Goal: Information Seeking & Learning: Learn about a topic

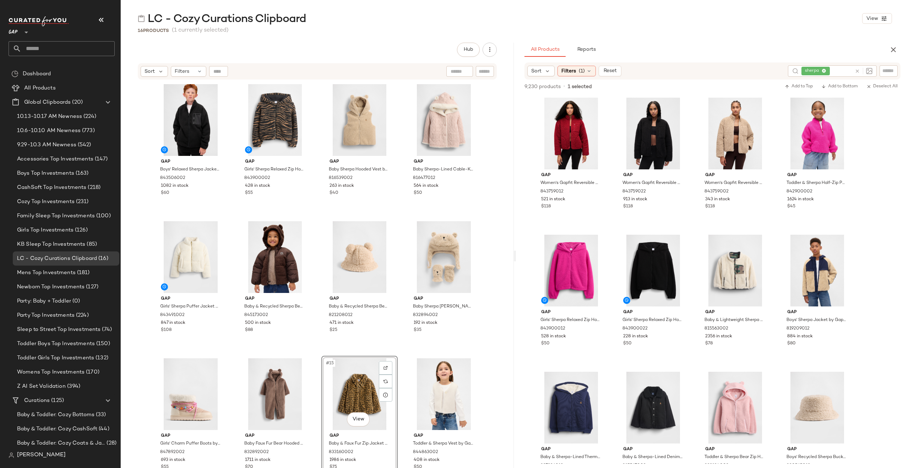
scroll to position [6777, 0]
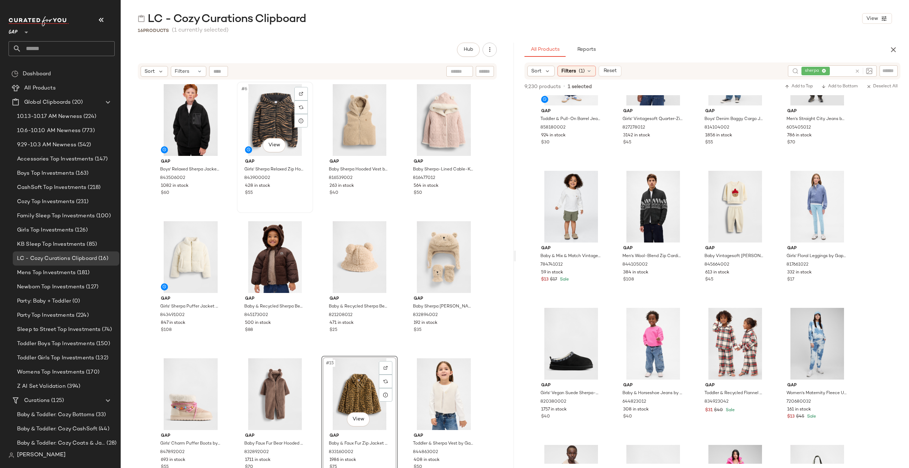
click at [283, 202] on div "#6 View Gap Girls' Sherpa Relaxed Zip Hoodie by Gap Tiger Size S (6/7) 84390000…" at bounding box center [274, 147] width 75 height 130
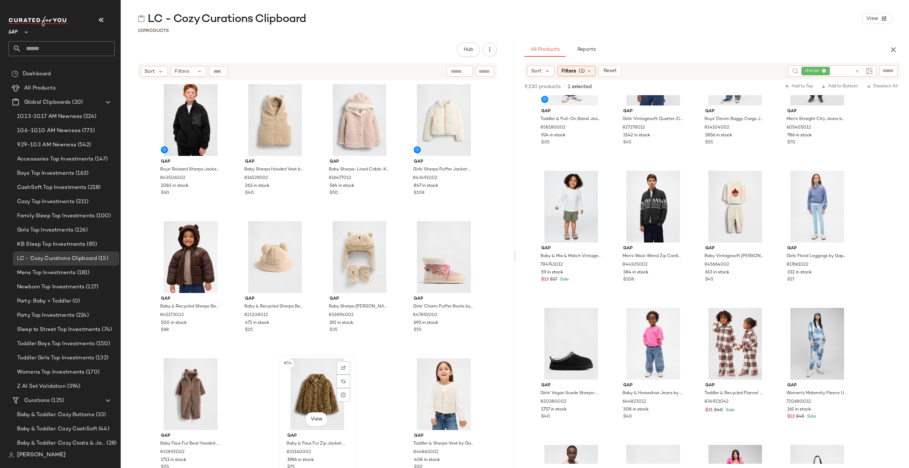
click at [346, 459] on div "Gap Baby & Faux Fur Zip Jacket by Gap Animal Print Size 6-12 M 833160002 1986 i…" at bounding box center [316, 450] width 71 height 41
click at [857, 71] on icon at bounding box center [856, 71] width 5 height 5
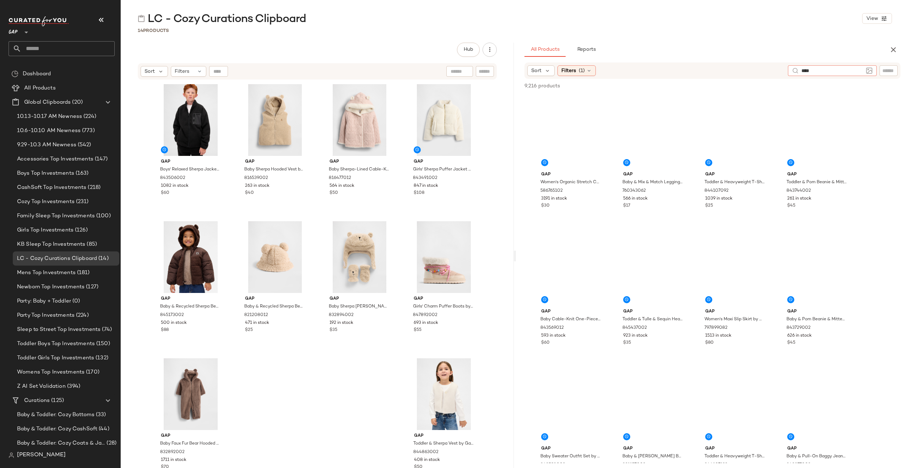
type input "*****"
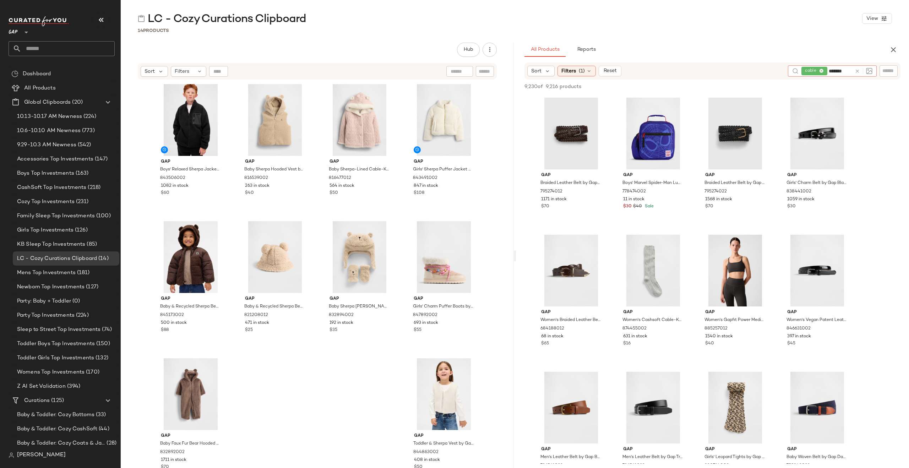
type input "********"
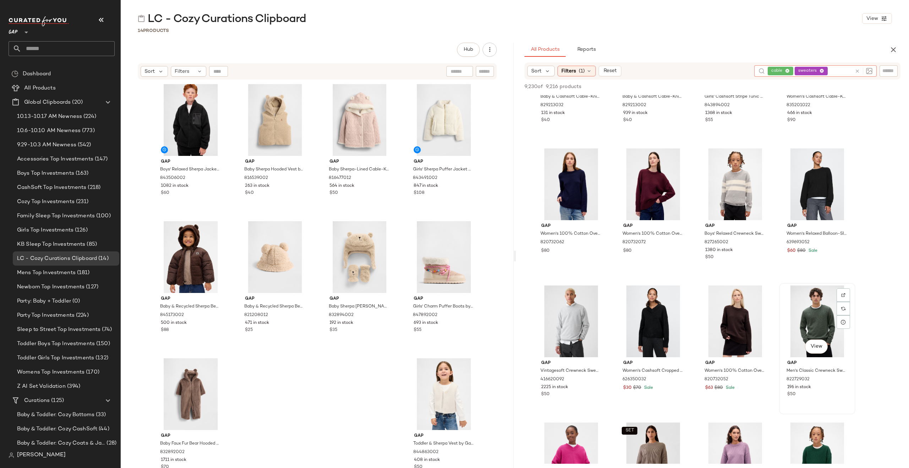
scroll to position [1047, 0]
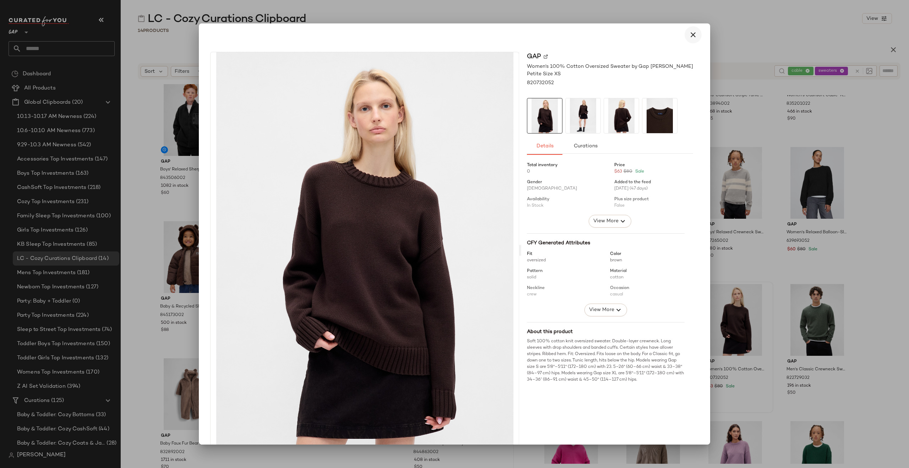
click at [689, 35] on icon "button" at bounding box center [693, 35] width 9 height 9
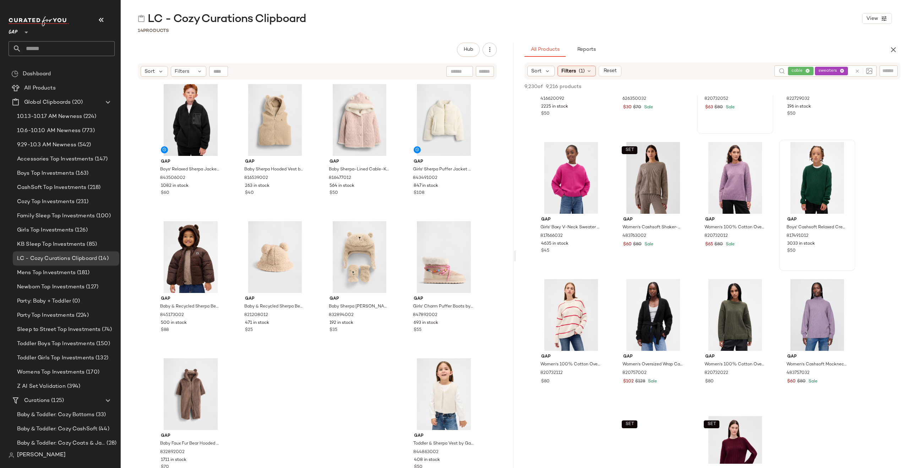
scroll to position [1345, 0]
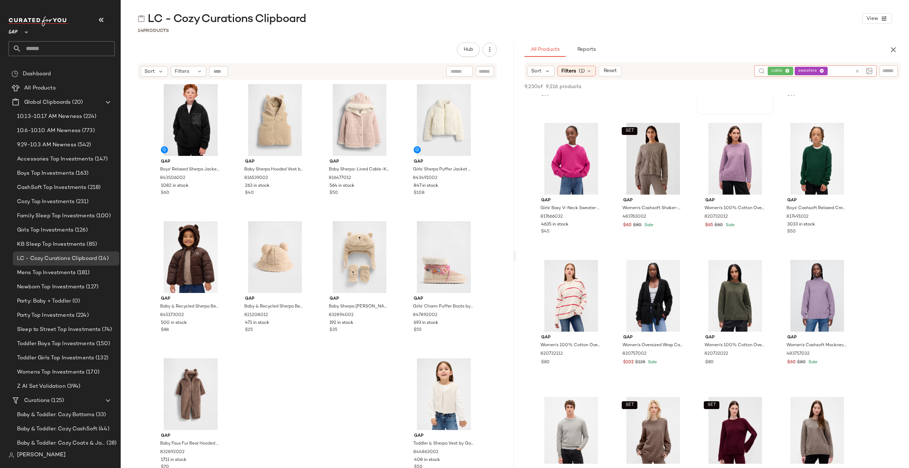
click at [858, 71] on icon at bounding box center [856, 71] width 5 height 5
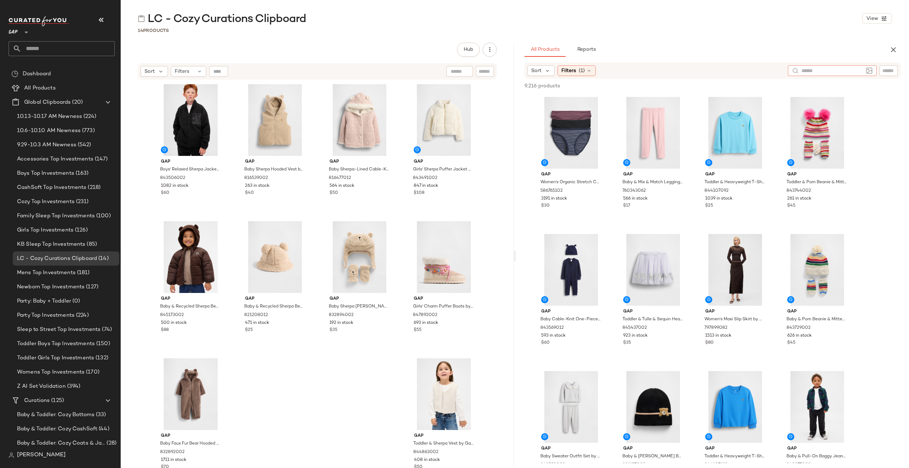
click at [891, 71] on input "text" at bounding box center [888, 70] width 12 height 7
type input "**********"
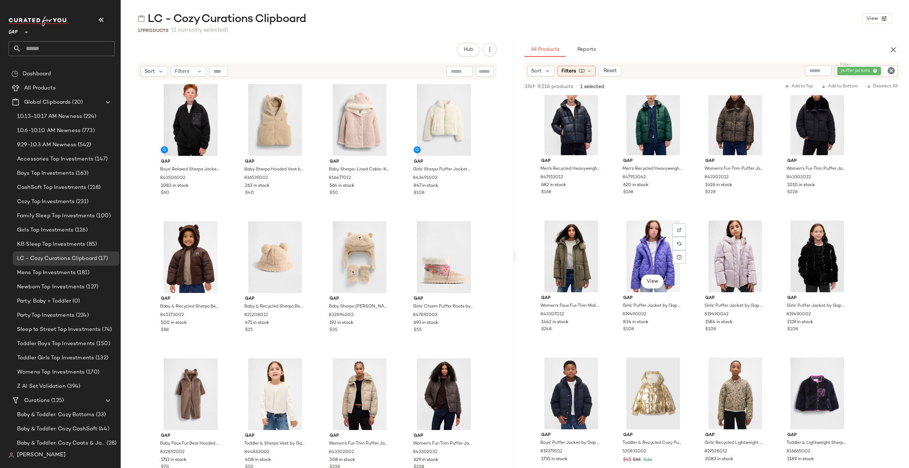
scroll to position [0, 0]
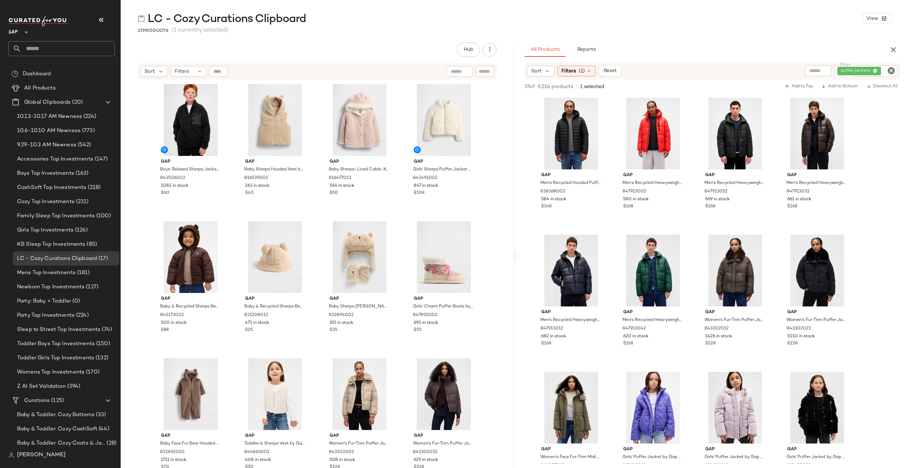
click at [890, 69] on icon "Clear Filter" at bounding box center [891, 70] width 9 height 9
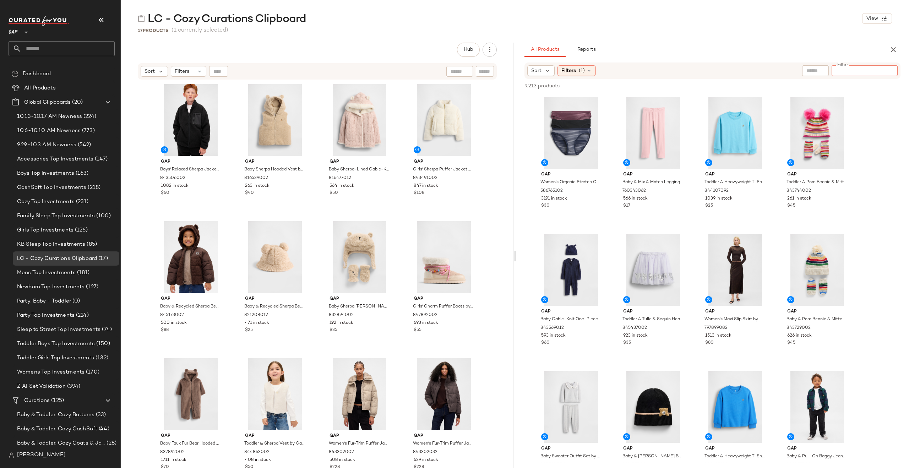
click at [814, 69] on input "text" at bounding box center [815, 70] width 18 height 7
type input "********"
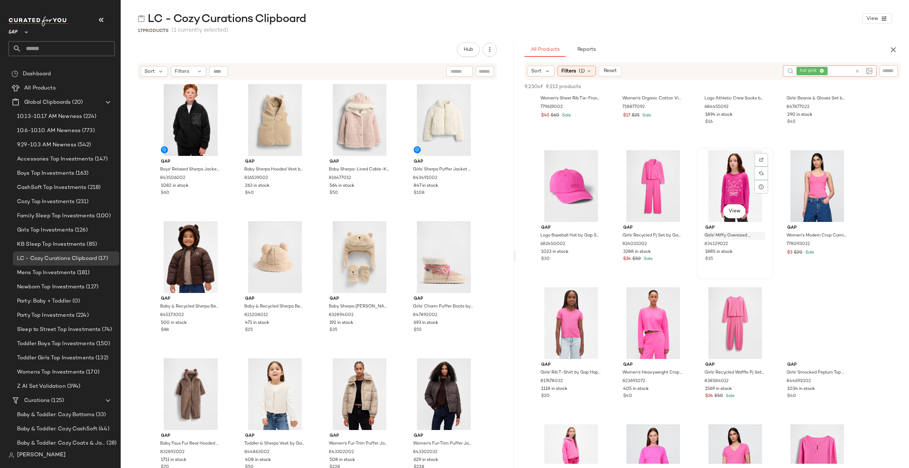
scroll to position [1729, 0]
click at [857, 71] on icon at bounding box center [856, 71] width 5 height 5
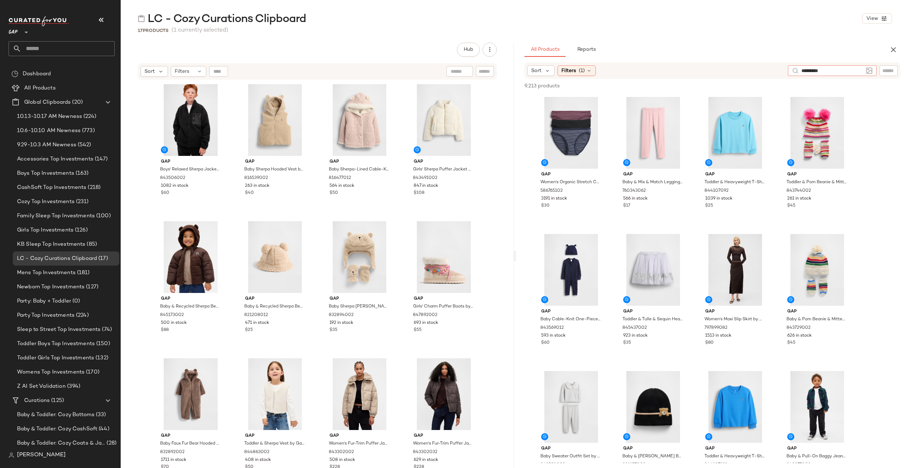
type input "********"
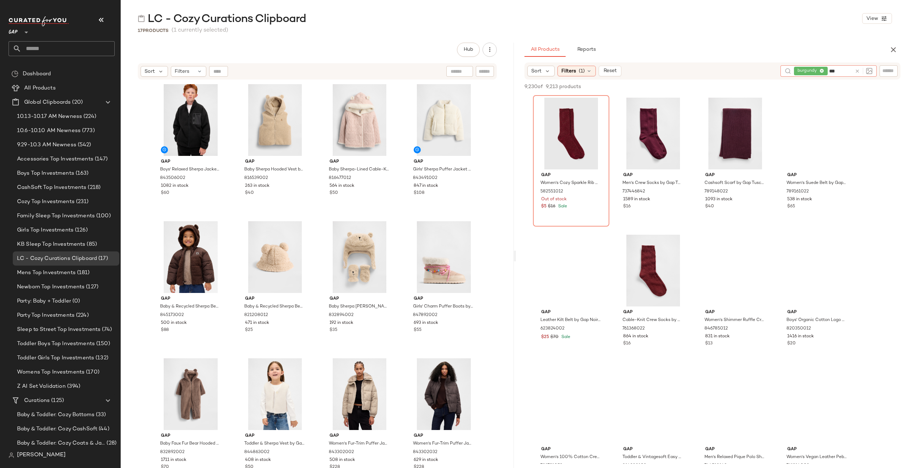
type input "****"
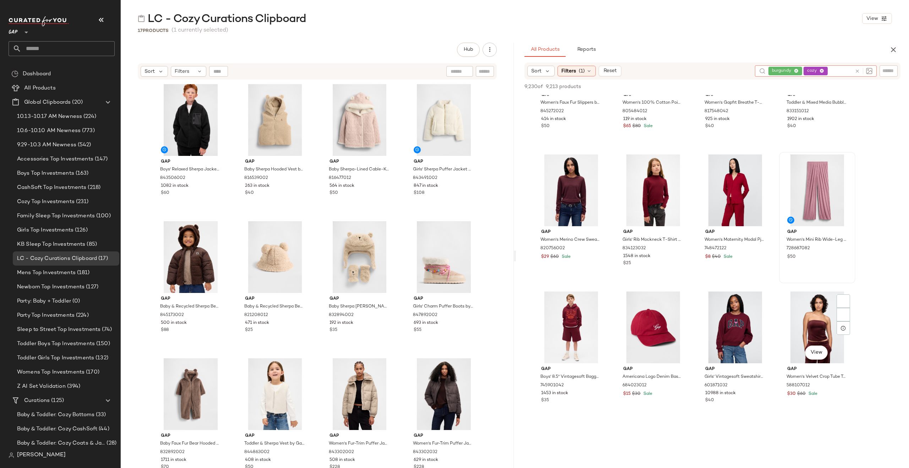
scroll to position [3872, 0]
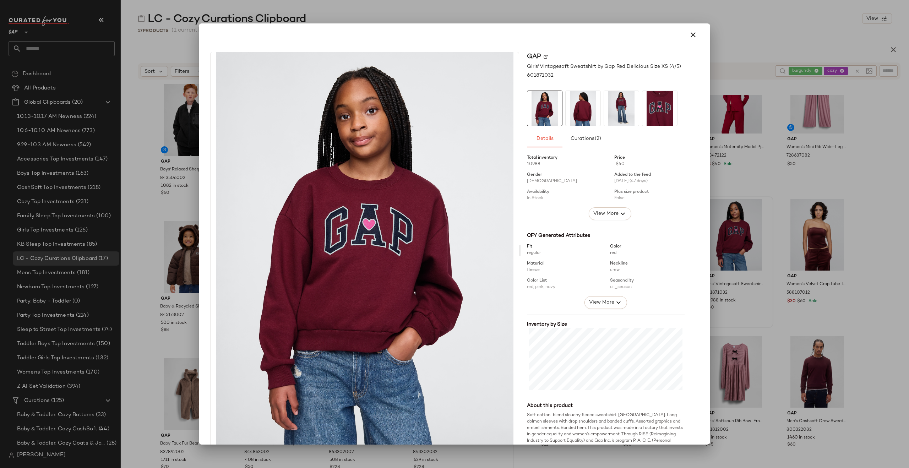
click at [689, 35] on icon "button" at bounding box center [693, 35] width 9 height 9
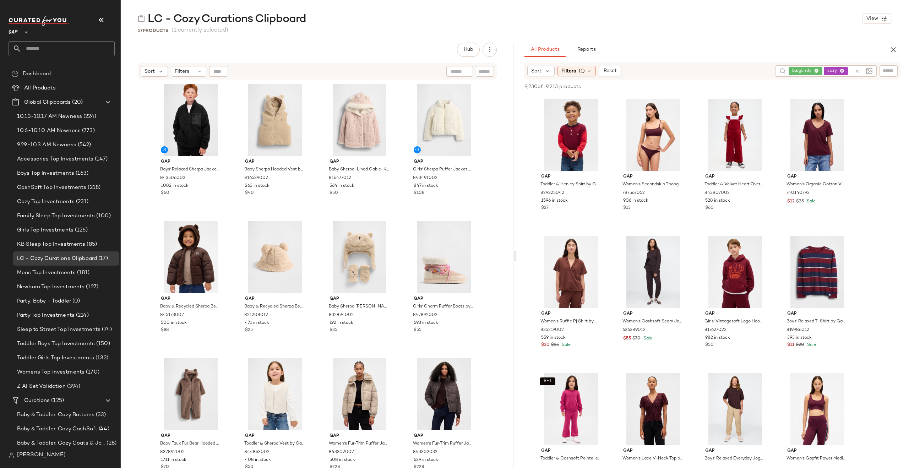
scroll to position [7200, 0]
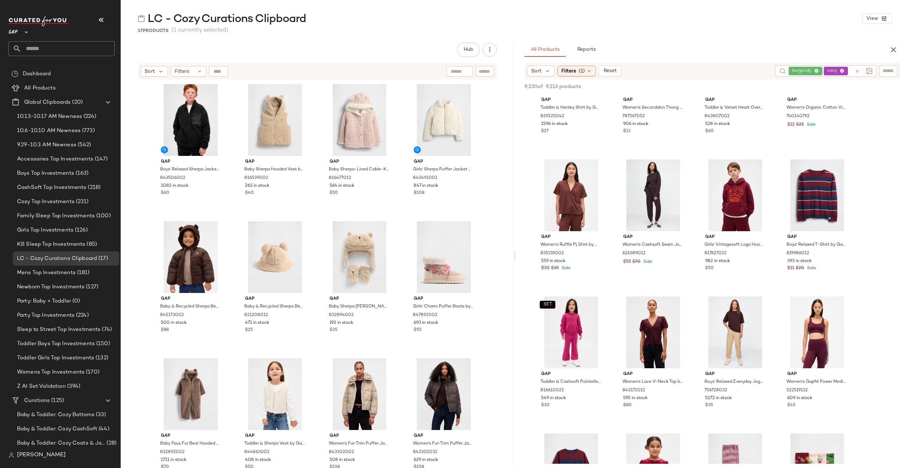
click at [857, 72] on icon at bounding box center [856, 71] width 5 height 5
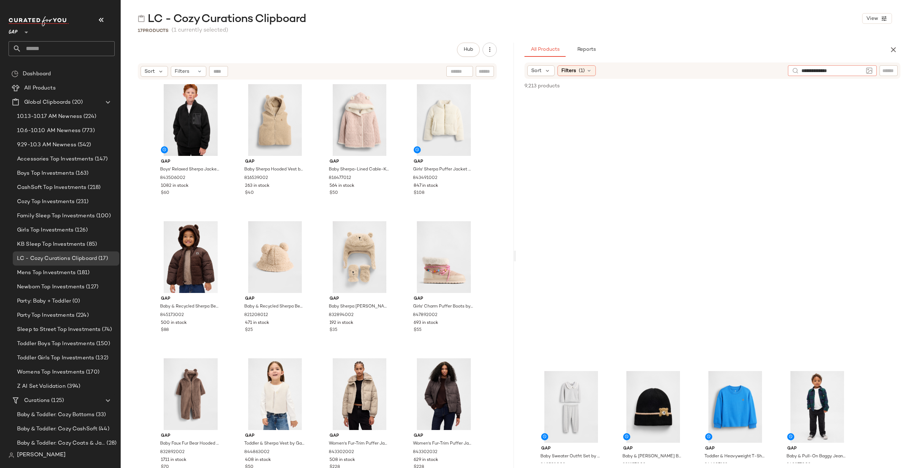
type input "**********"
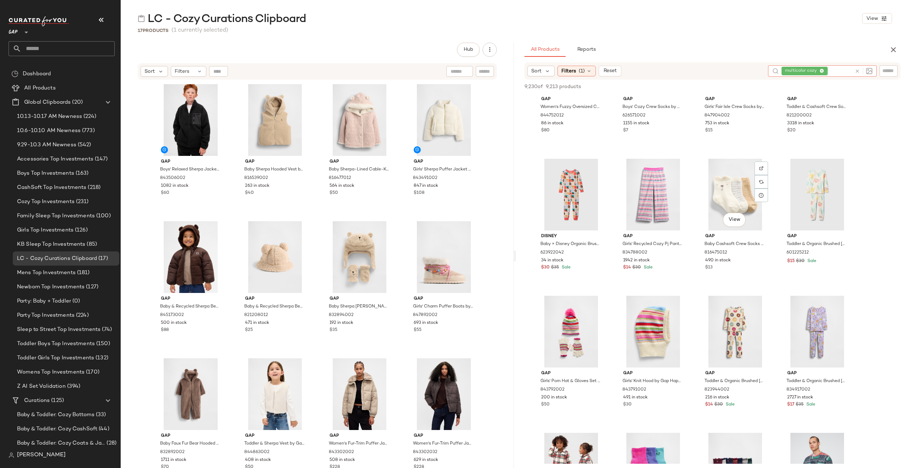
scroll to position [1173, 0]
click at [570, 70] on span "Filters" at bounding box center [568, 70] width 15 height 7
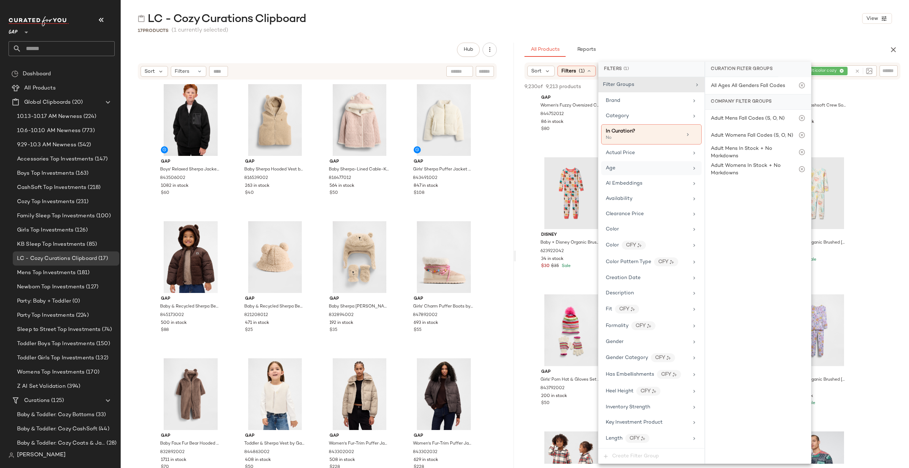
click at [630, 167] on div "Age" at bounding box center [647, 167] width 83 height 7
click at [715, 124] on div "adult" at bounding box center [758, 121] width 106 height 17
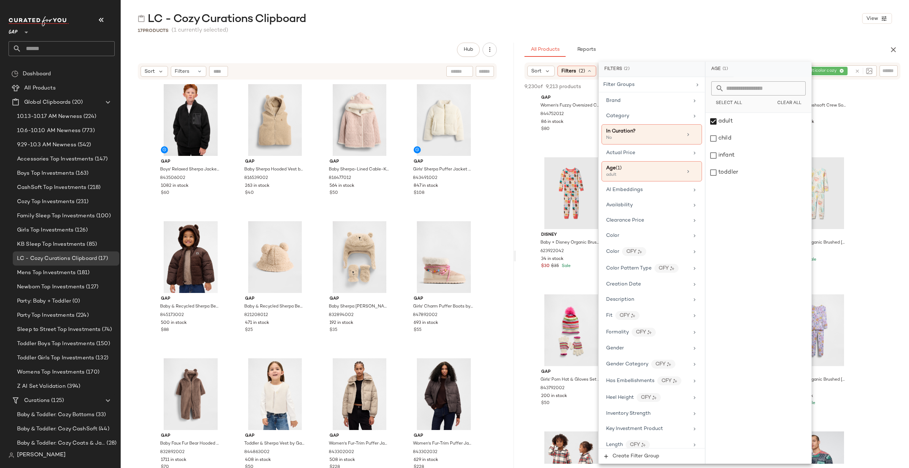
click at [705, 42] on div "LC - Cozy Curations Clipboard View 17 Products (1 currently selected) Hub Send …" at bounding box center [515, 239] width 788 height 456
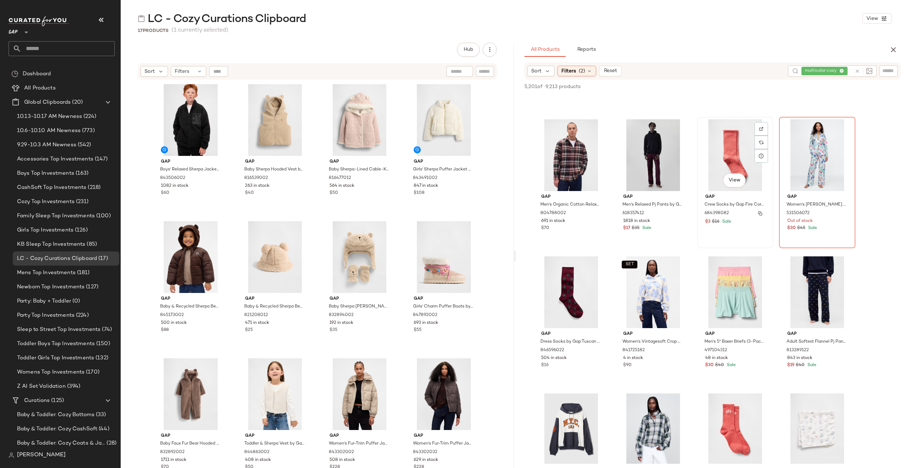
scroll to position [1994, 0]
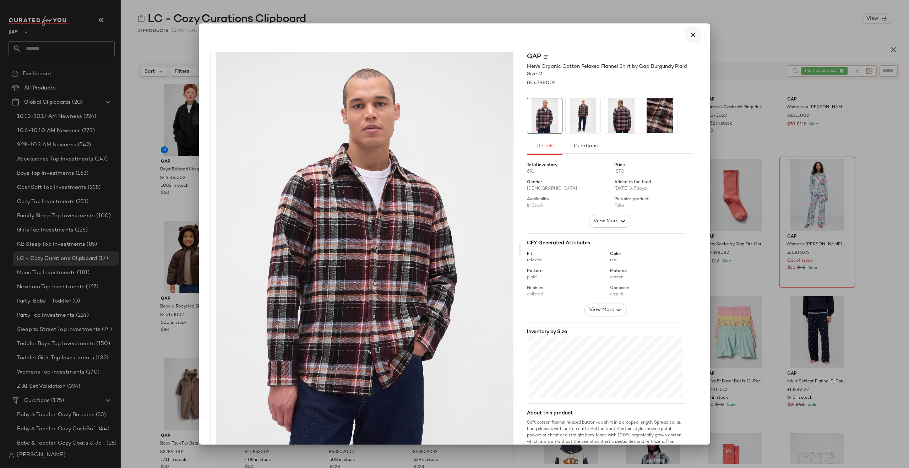
click at [689, 38] on icon "button" at bounding box center [693, 35] width 9 height 9
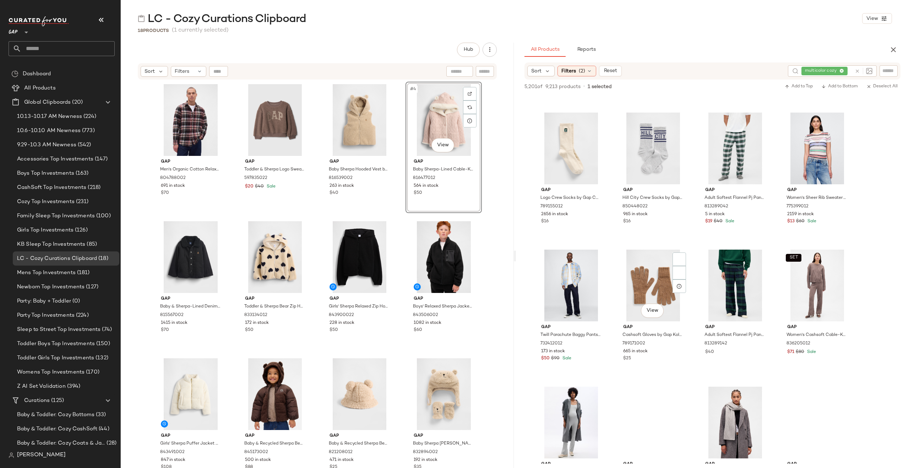
scroll to position [3281, 0]
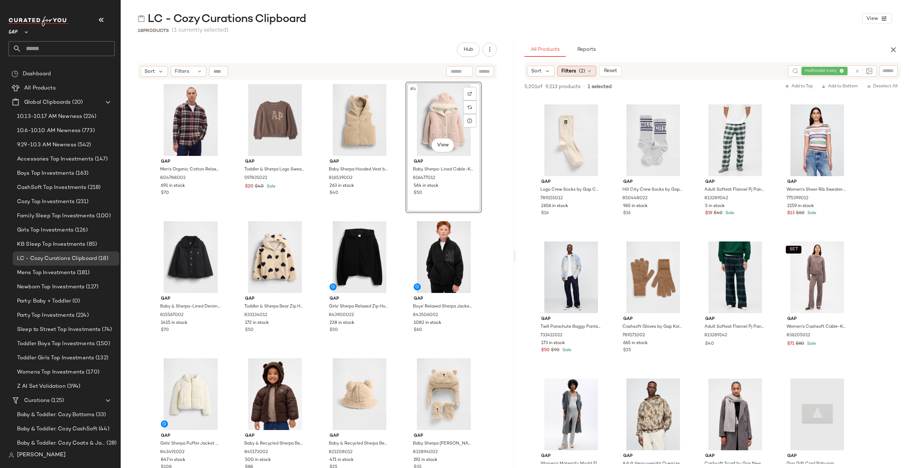
click at [573, 73] on span "Filters" at bounding box center [568, 70] width 15 height 7
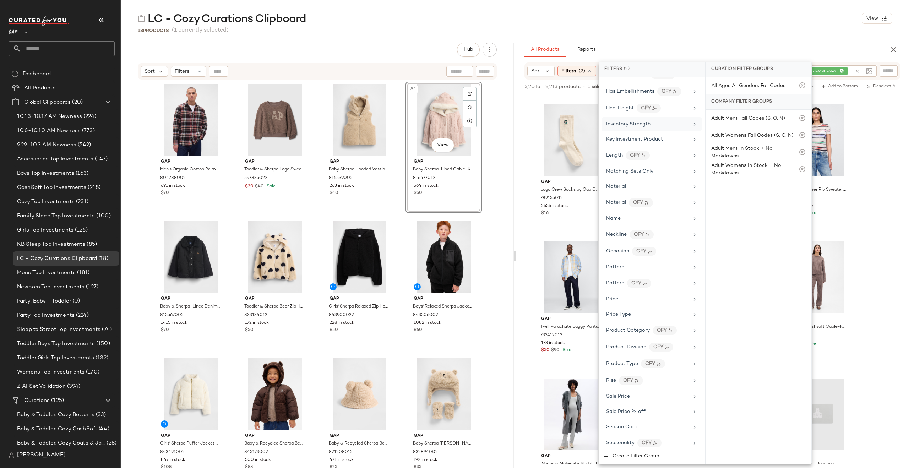
scroll to position [342, 0]
click at [691, 422] on icon at bounding box center [694, 423] width 6 height 6
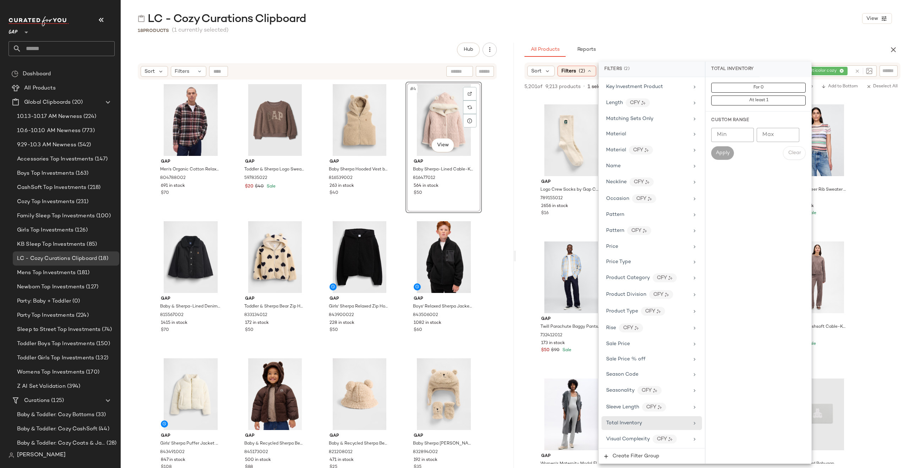
click at [727, 136] on input "Min" at bounding box center [732, 135] width 43 height 14
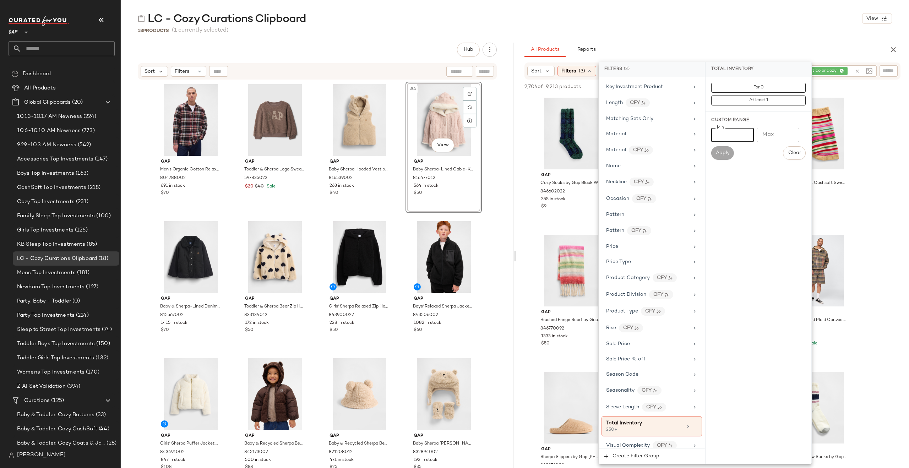
type input "***"
click at [772, 67] on div "Total Inventory" at bounding box center [758, 69] width 106 height 15
click at [774, 28] on div "18 Products (1 currently selected)" at bounding box center [515, 30] width 788 height 7
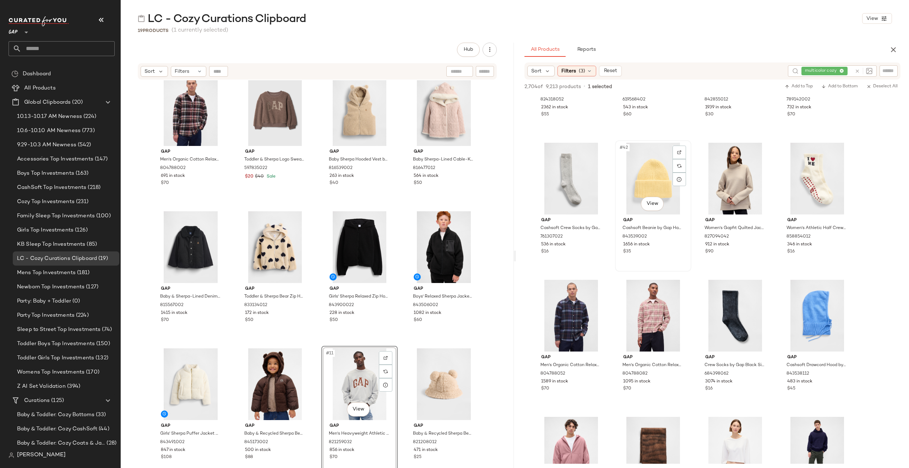
scroll to position [4206, 0]
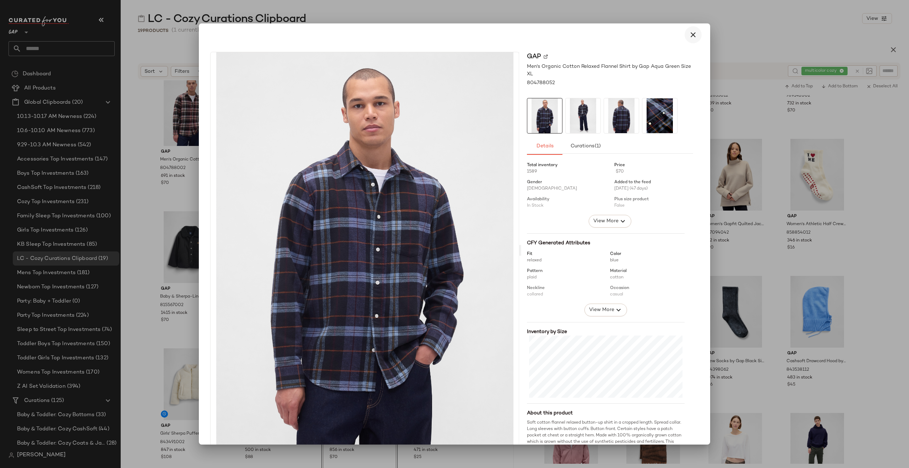
click at [689, 39] on icon "button" at bounding box center [693, 35] width 9 height 9
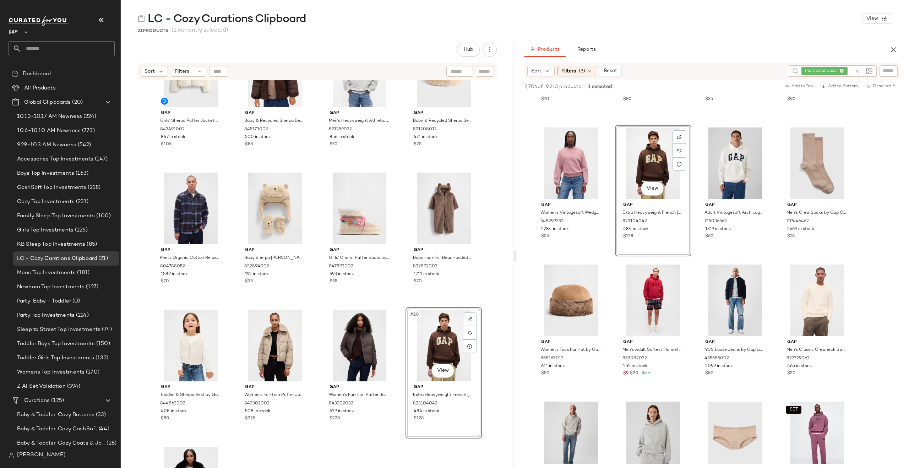
scroll to position [417, 0]
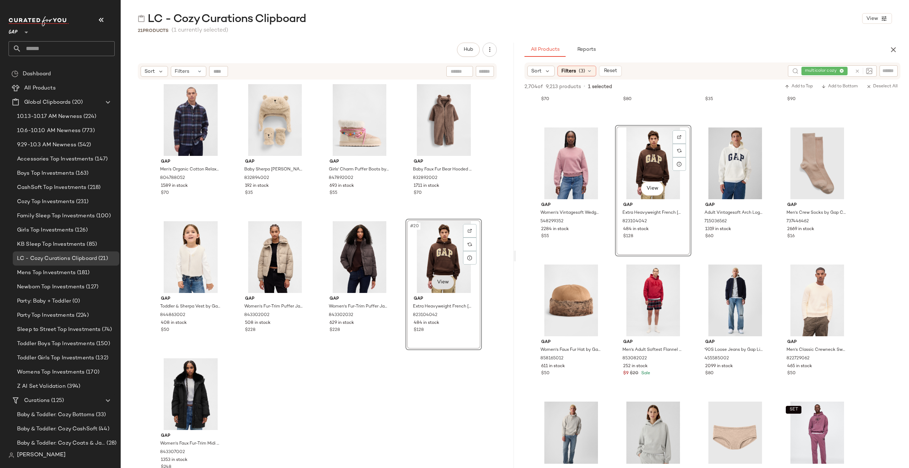
click at [443, 278] on body "GAP ** Dashboard All Products Global Clipboards (20) 10.13-10.17 AM Newness (22…" at bounding box center [454, 234] width 909 height 468
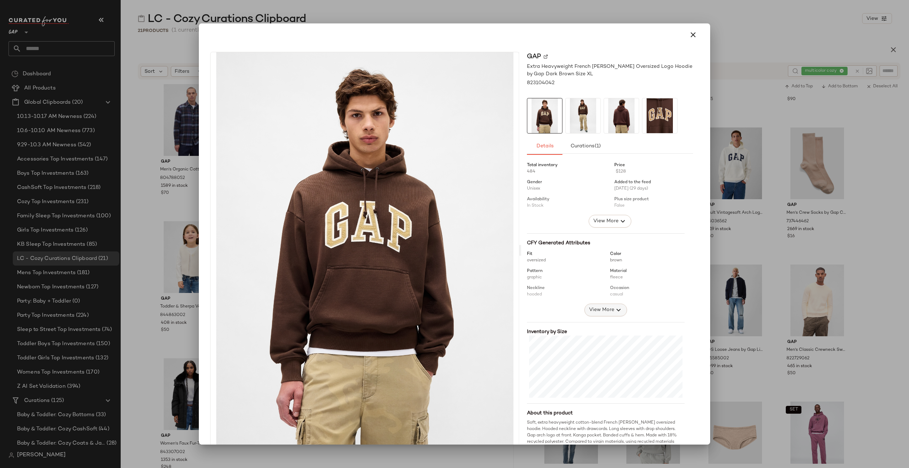
click at [595, 306] on span "View More" at bounding box center [601, 310] width 26 height 9
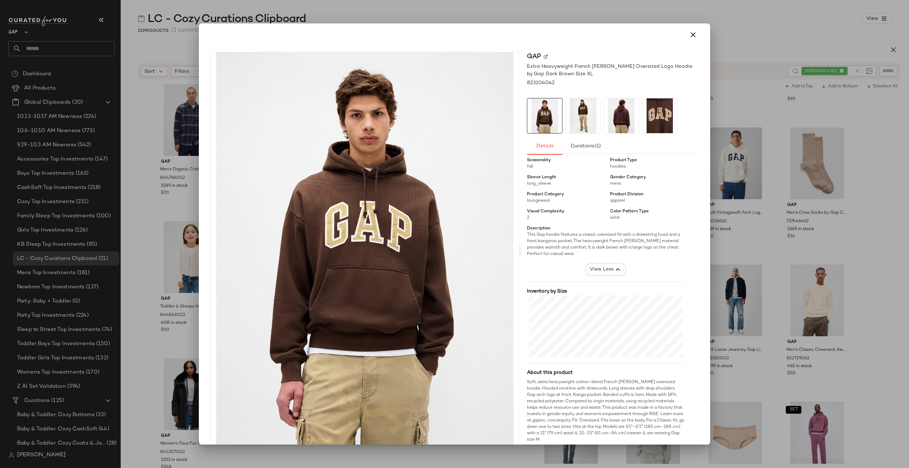
scroll to position [0, 0]
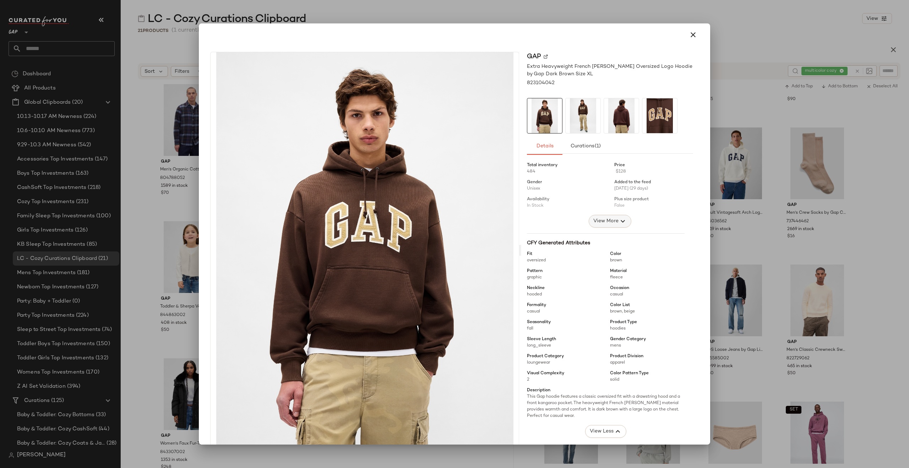
click at [602, 221] on span "View More" at bounding box center [606, 221] width 26 height 9
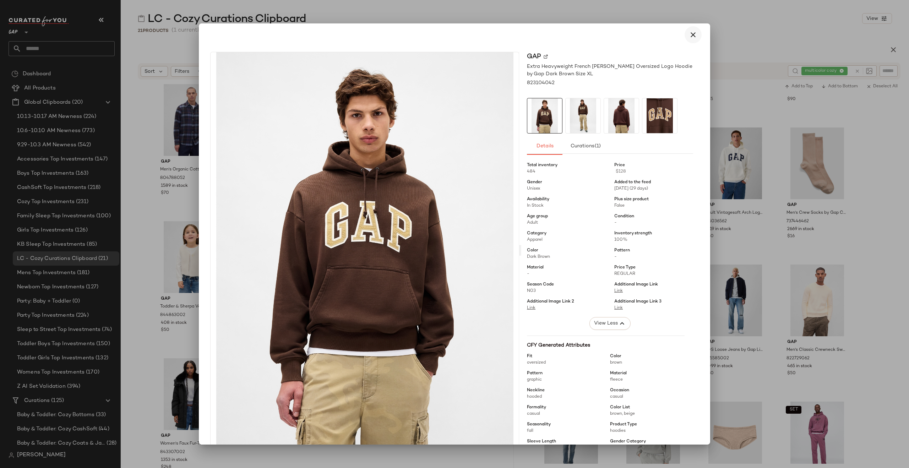
click at [690, 36] on icon "button" at bounding box center [693, 35] width 9 height 9
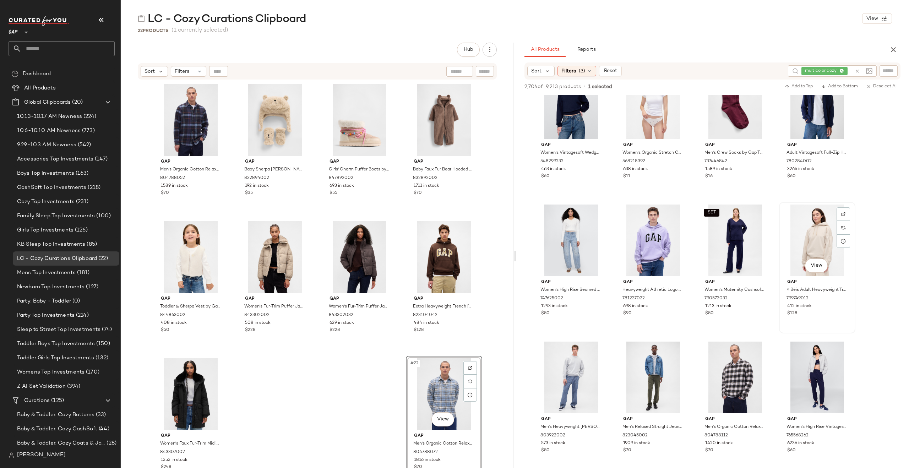
scroll to position [11533, 0]
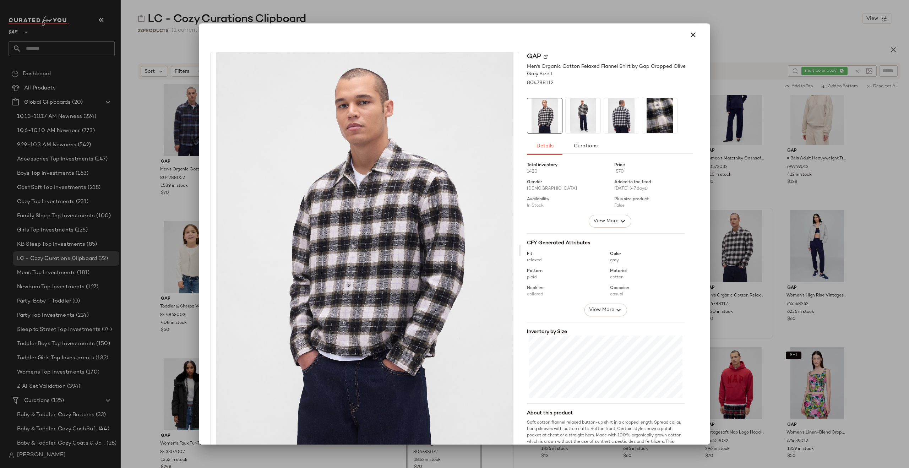
click at [659, 113] on img at bounding box center [659, 115] width 35 height 35
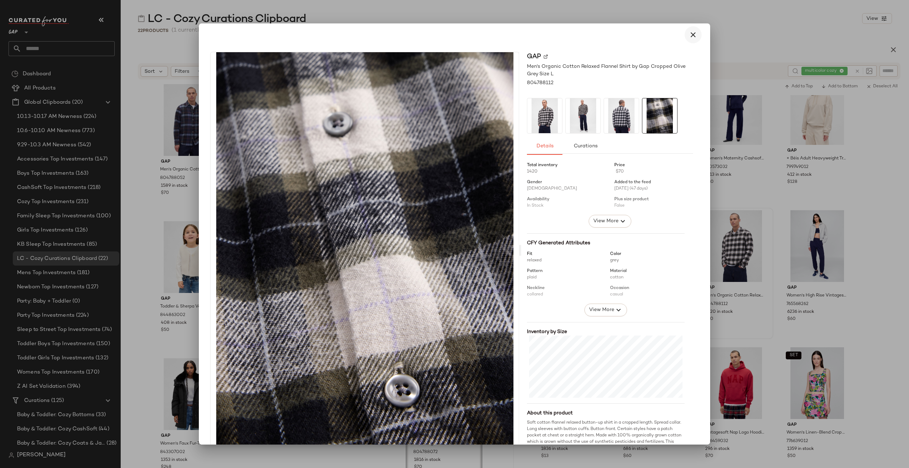
click at [689, 33] on icon "button" at bounding box center [693, 35] width 9 height 9
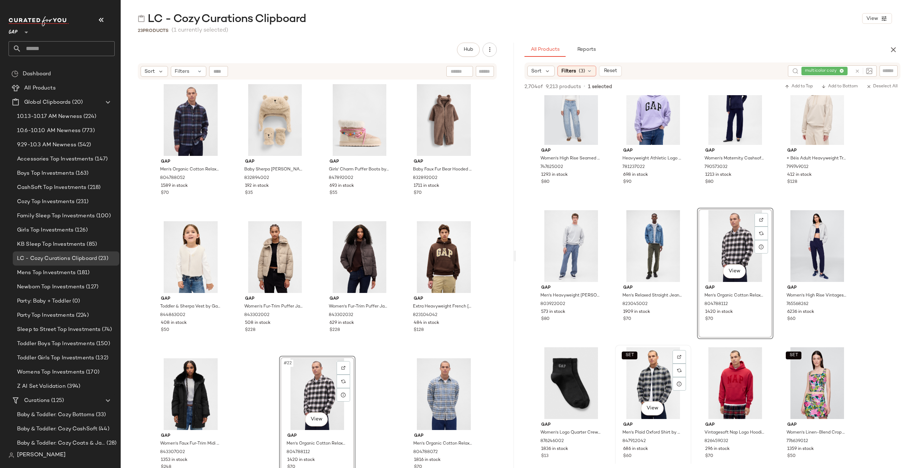
scroll to position [11592, 0]
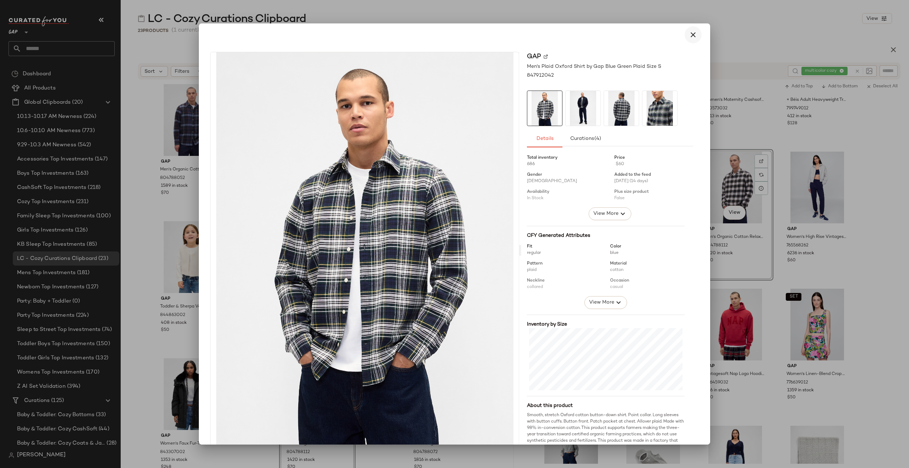
click at [689, 36] on icon "button" at bounding box center [693, 35] width 9 height 9
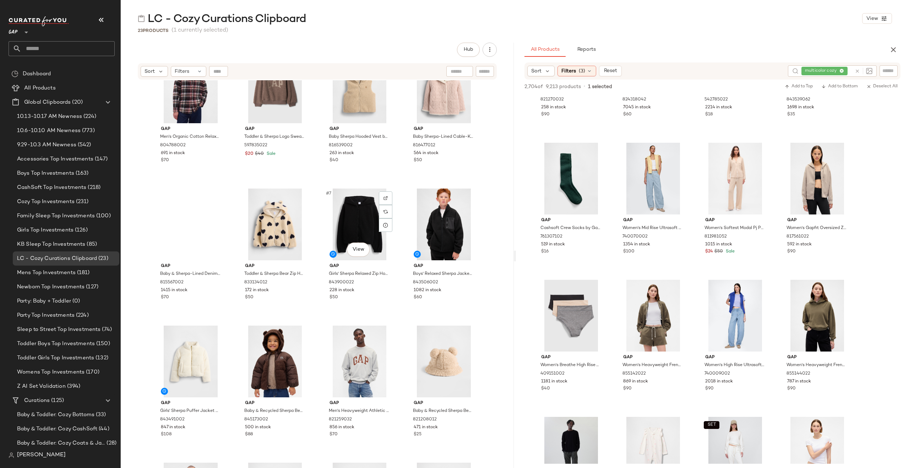
scroll to position [0, 0]
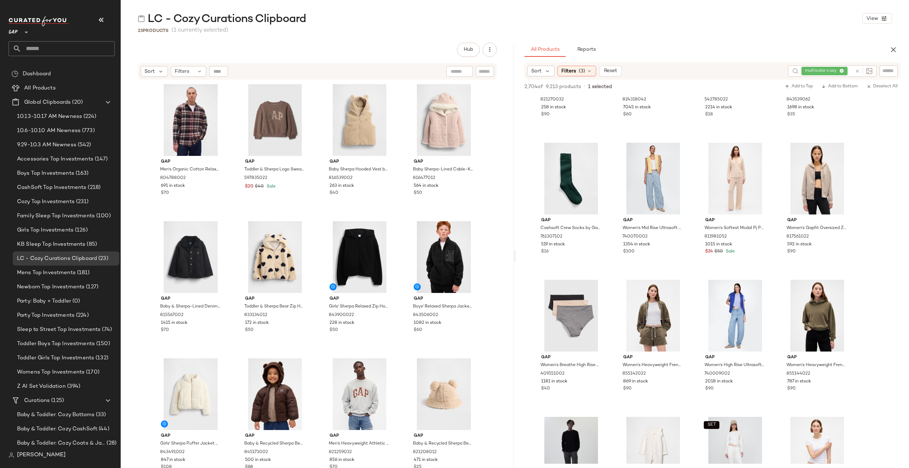
click at [856, 71] on icon at bounding box center [856, 71] width 5 height 5
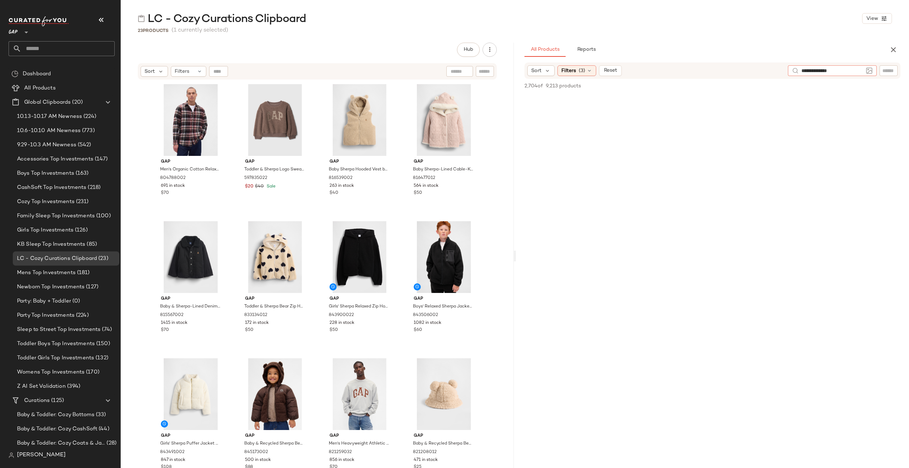
type input "**********"
click at [856, 71] on icon at bounding box center [856, 71] width 5 height 5
type input "**********"
type input "********"
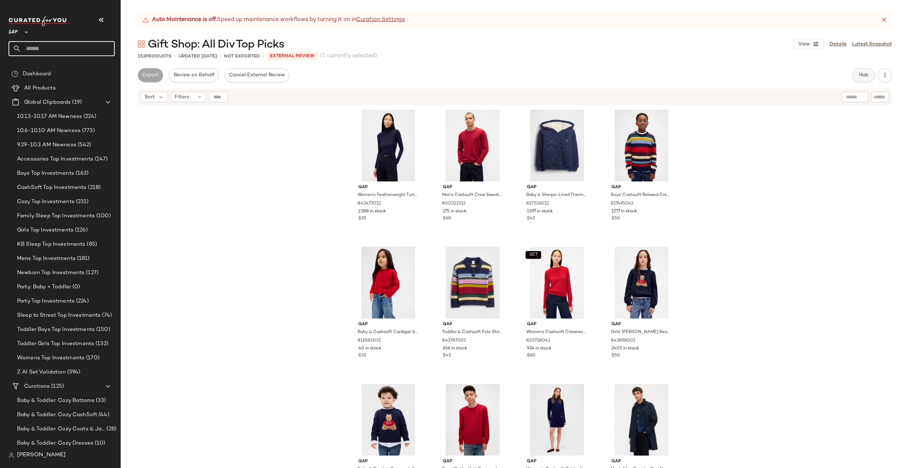
click at [871, 69] on button "Hub" at bounding box center [863, 75] width 23 height 14
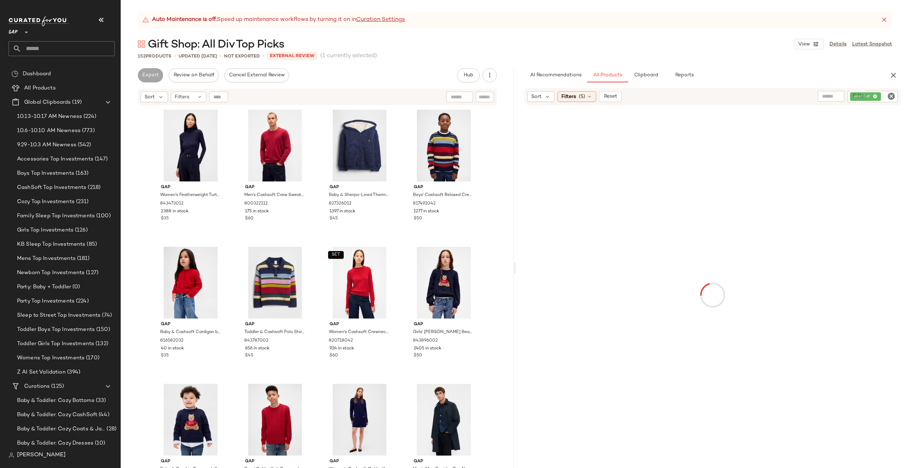
click at [861, 95] on div "sweater" at bounding box center [872, 96] width 50 height 11
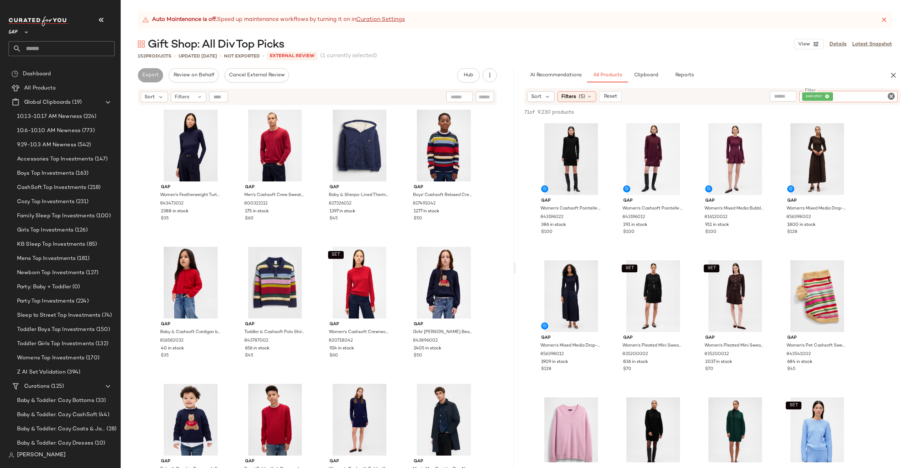
click at [827, 97] on icon at bounding box center [827, 96] width 5 height 5
click at [829, 97] on div "Sort Filters (5) Reset Filter Filter" at bounding box center [712, 96] width 376 height 16
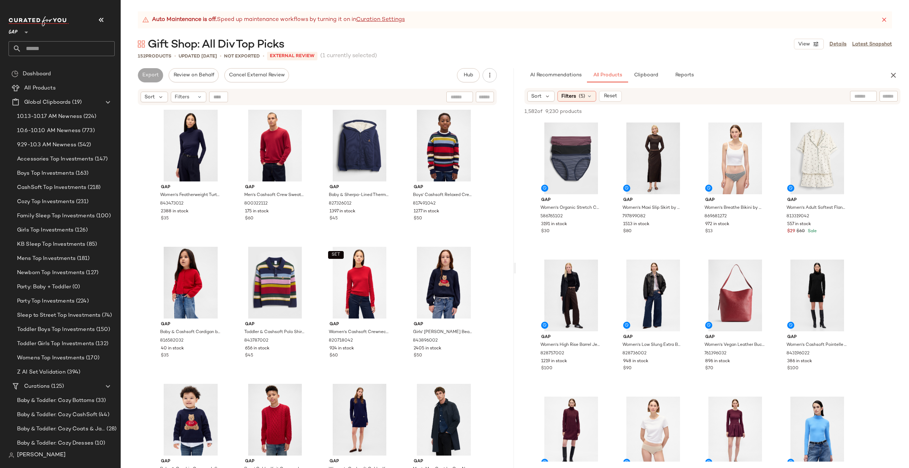
click at [885, 93] on input "text" at bounding box center [888, 96] width 12 height 7
type input "**********"
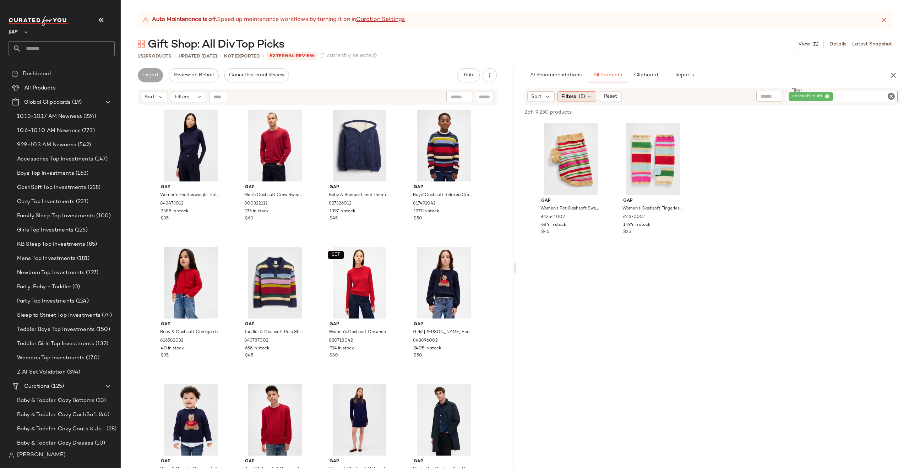
click at [574, 96] on span "Filters" at bounding box center [568, 96] width 15 height 7
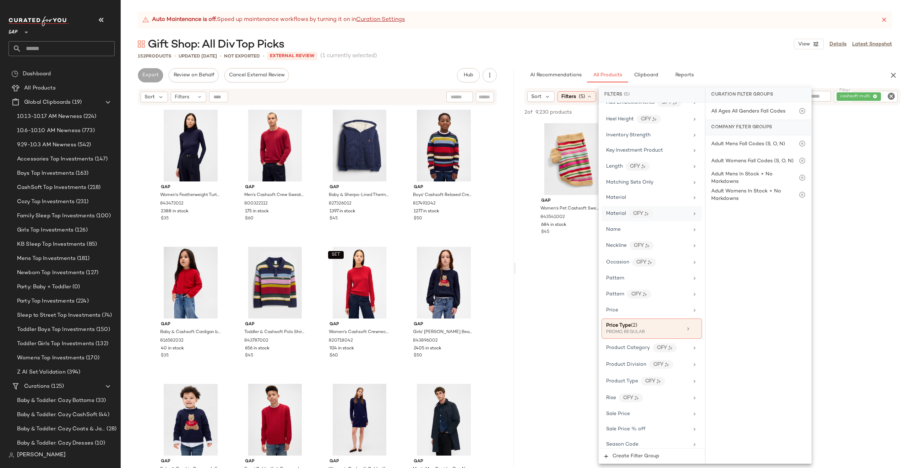
scroll to position [362, 0]
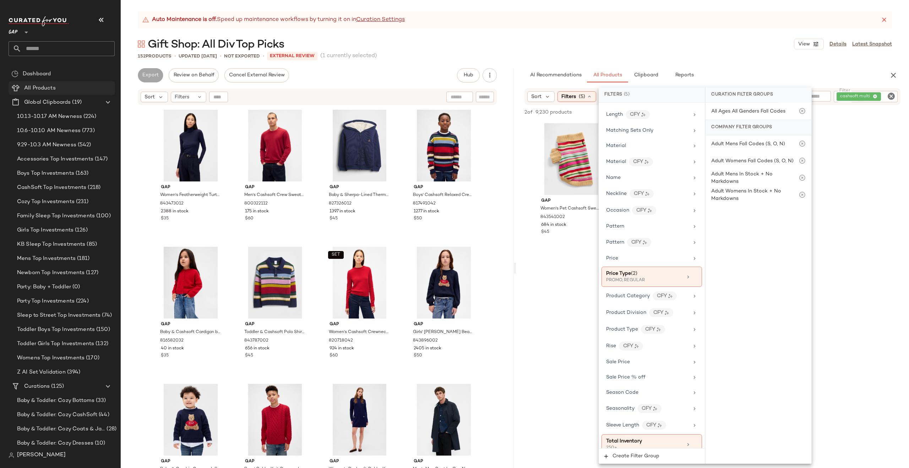
click at [46, 85] on span "All Products" at bounding box center [40, 88] width 32 height 8
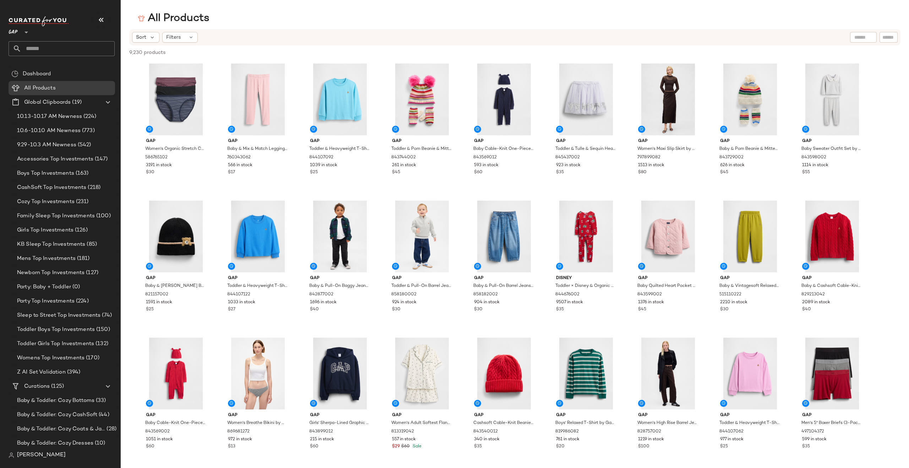
click at [865, 37] on div at bounding box center [863, 37] width 27 height 11
type input "**********"
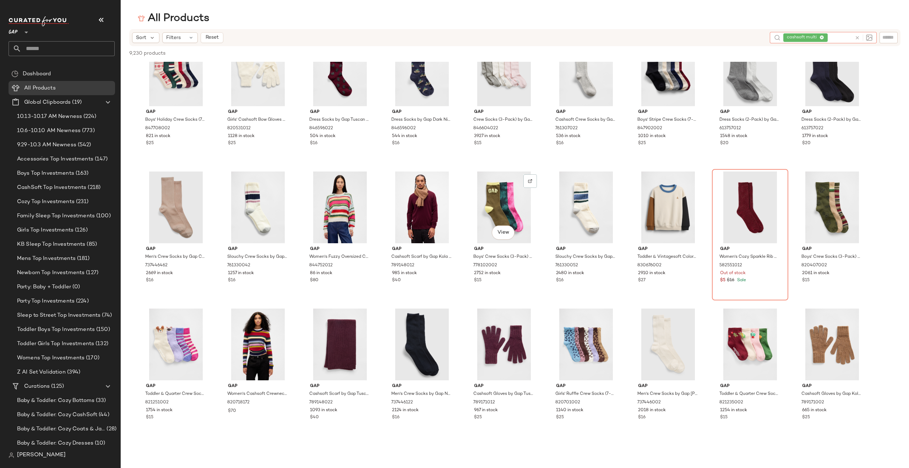
scroll to position [853, 0]
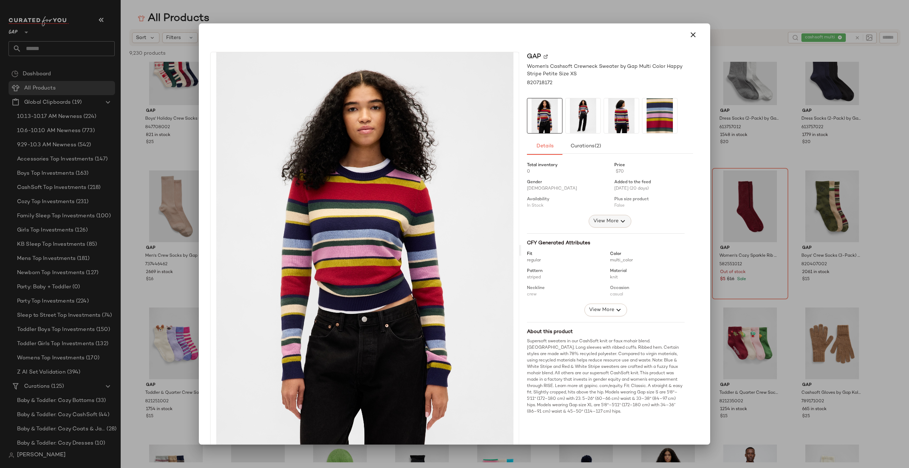
click at [599, 219] on span "View More" at bounding box center [606, 221] width 26 height 9
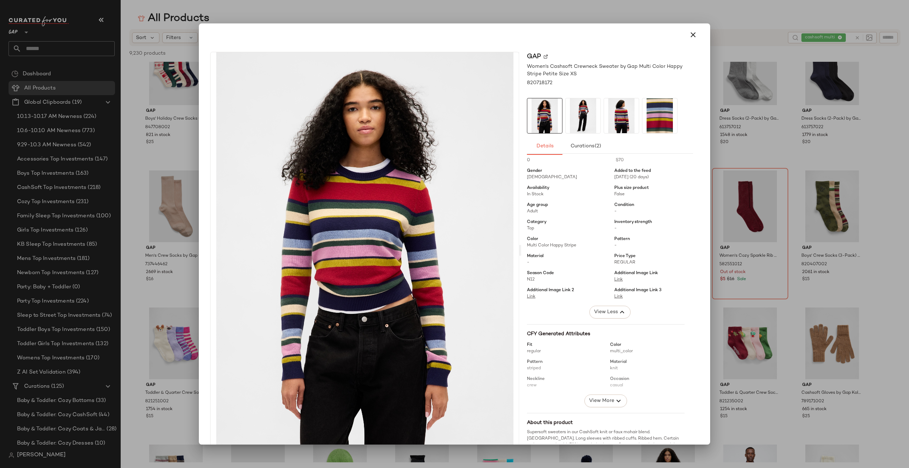
scroll to position [74, 0]
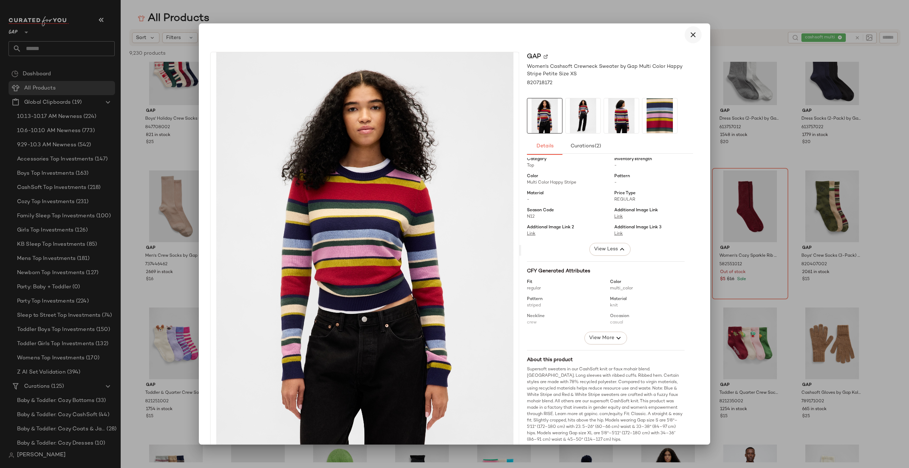
click at [689, 37] on icon "button" at bounding box center [693, 35] width 9 height 9
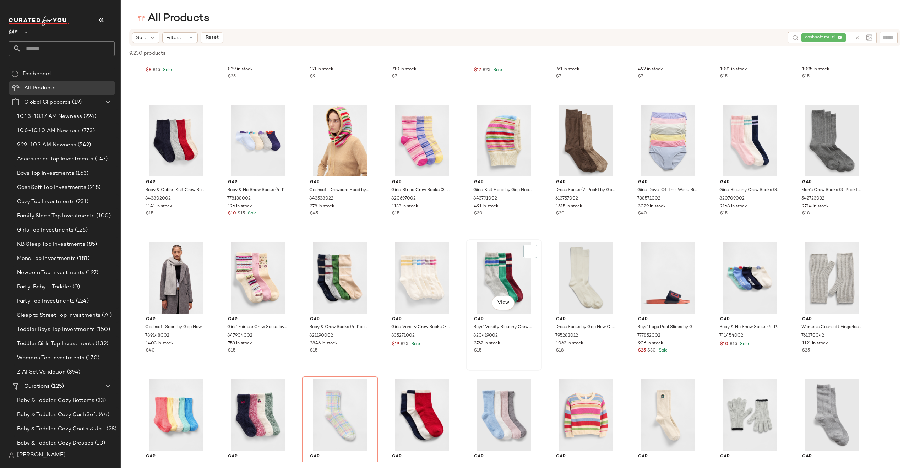
scroll to position [347, 0]
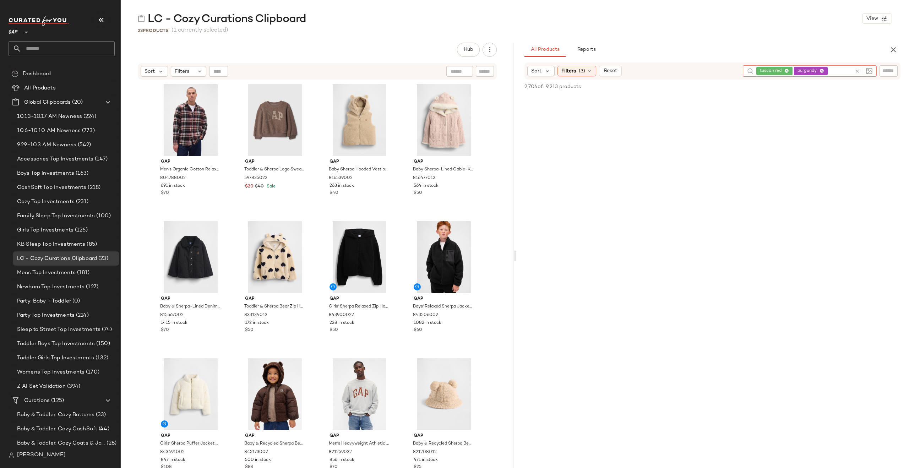
click at [845, 71] on input "text" at bounding box center [840, 70] width 23 height 7
drag, startPoint x: 835, startPoint y: 69, endPoint x: 728, endPoint y: 71, distance: 106.9
click at [728, 71] on div "Sort Filters (3) Reset tuscan red burgundy" at bounding box center [712, 70] width 376 height 17
click at [786, 70] on icon at bounding box center [786, 71] width 5 height 5
click at [822, 70] on icon at bounding box center [821, 71] width 5 height 5
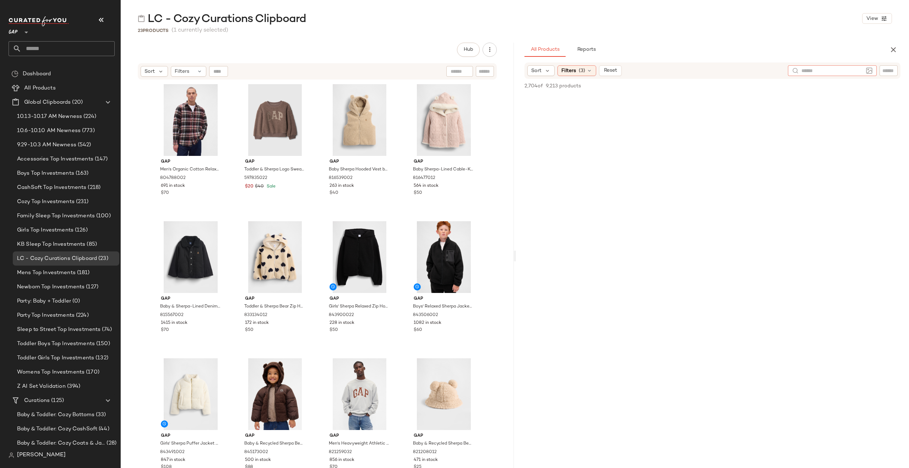
click at [885, 69] on input "text" at bounding box center [888, 70] width 12 height 7
type input "**********"
click at [891, 70] on icon "Clear Filter" at bounding box center [891, 70] width 9 height 9
click at [577, 69] on div "Filters (3)" at bounding box center [576, 70] width 39 height 11
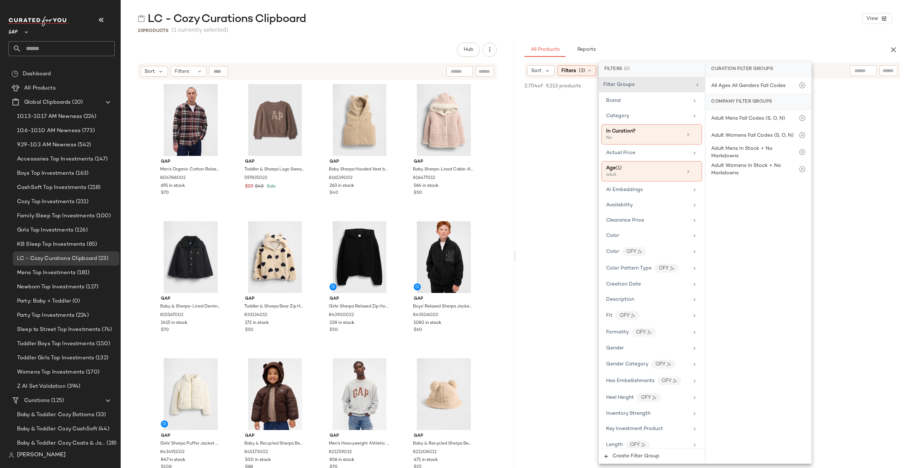
click at [689, 39] on div "LC - Cozy Curations Clipboard View 23 Products (1 currently selected) Hub Send …" at bounding box center [515, 239] width 788 height 456
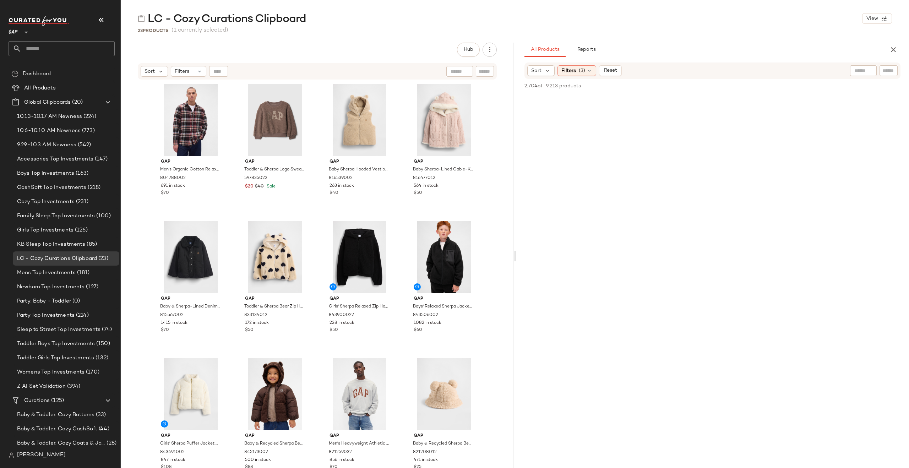
scroll to position [71, 0]
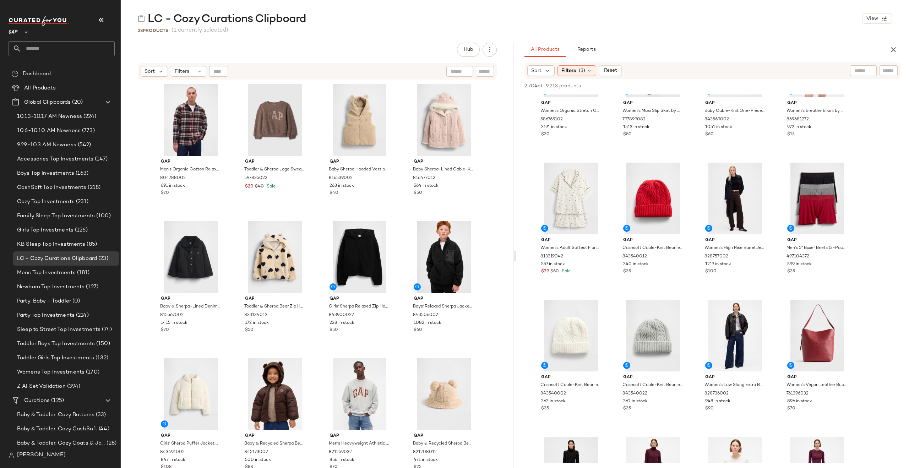
click at [860, 70] on input "text" at bounding box center [863, 70] width 18 height 7
type input "**********"
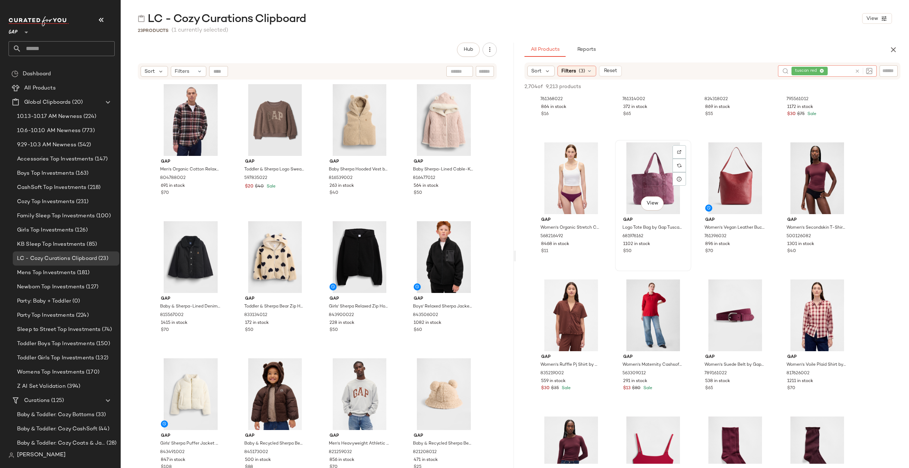
scroll to position [147, 0]
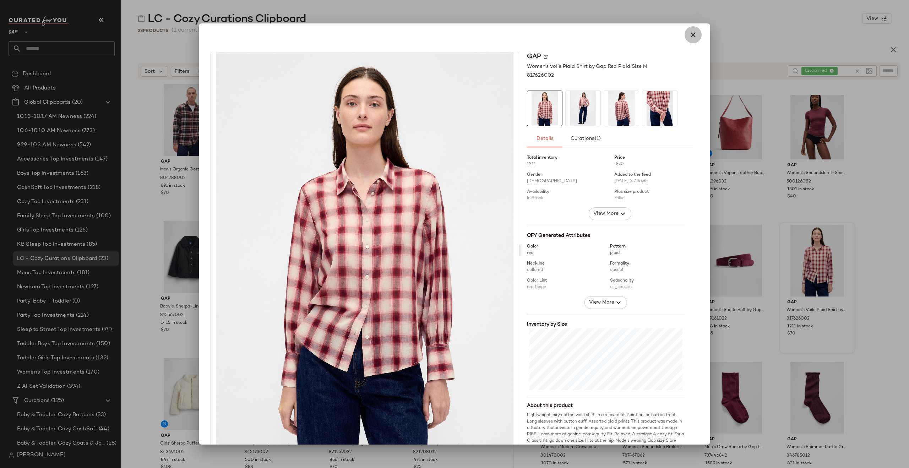
click at [690, 34] on icon "button" at bounding box center [693, 35] width 9 height 9
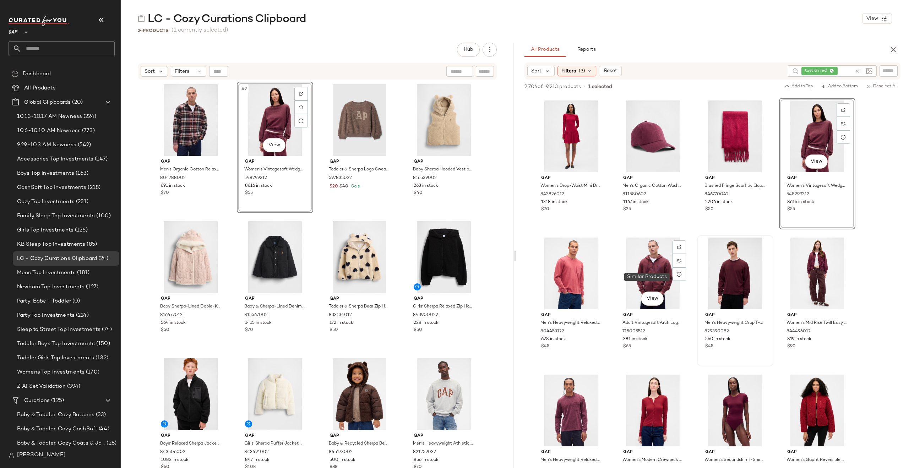
scroll to position [554, 0]
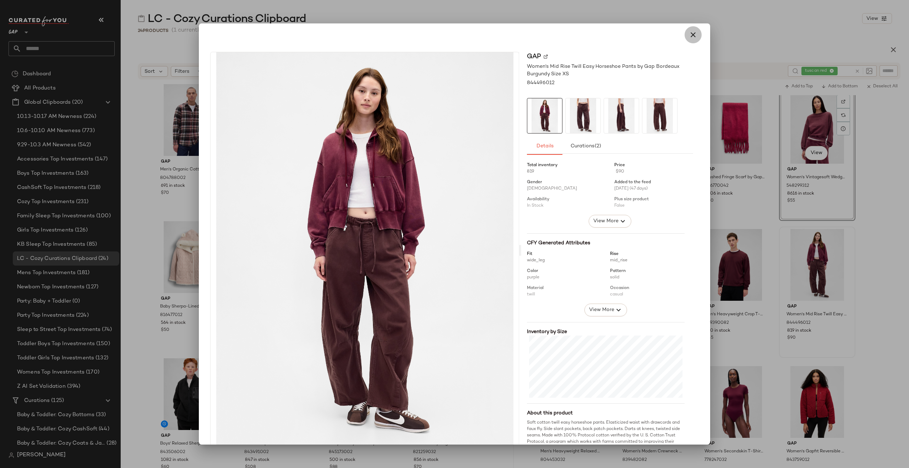
click at [689, 38] on icon "button" at bounding box center [693, 35] width 9 height 9
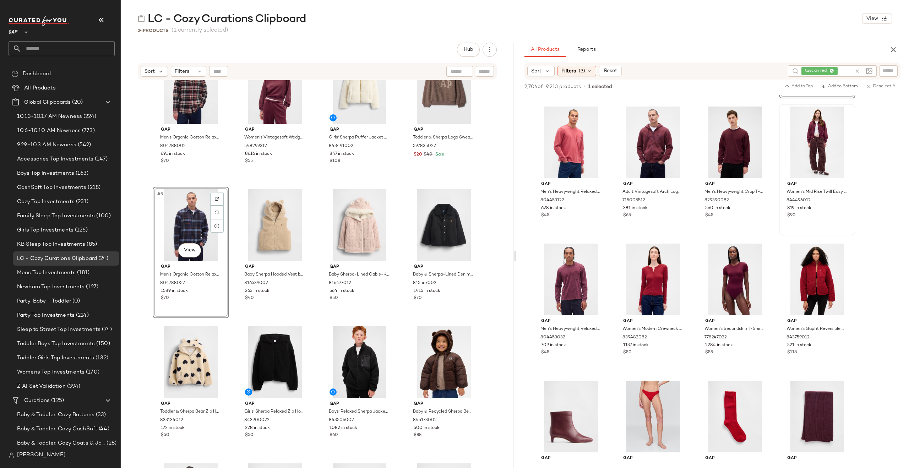
scroll to position [13, 0]
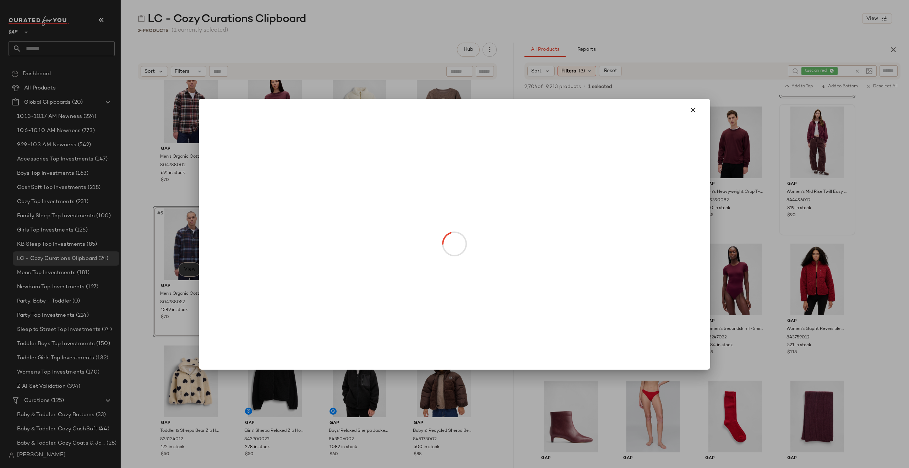
click at [191, 269] on body "GAP ** Dashboard All Products Global Clipboards (20) 10.13-10.17 AM Newness (22…" at bounding box center [454, 234] width 909 height 468
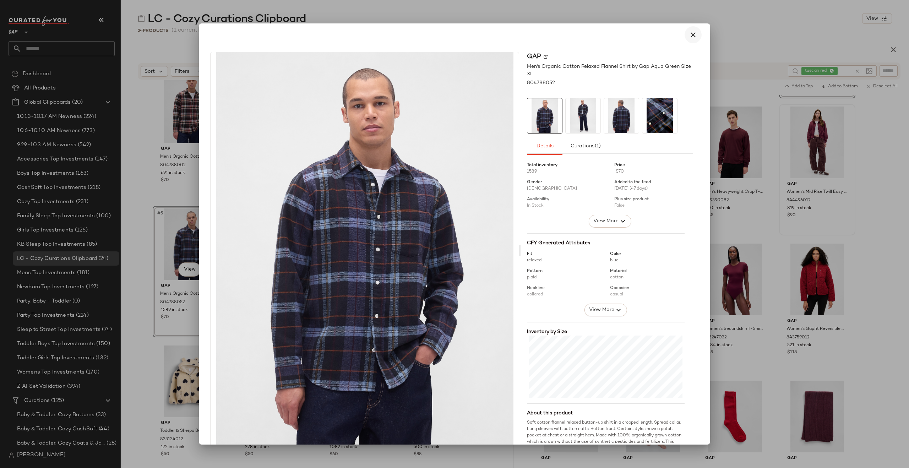
click at [691, 35] on icon "button" at bounding box center [693, 35] width 9 height 9
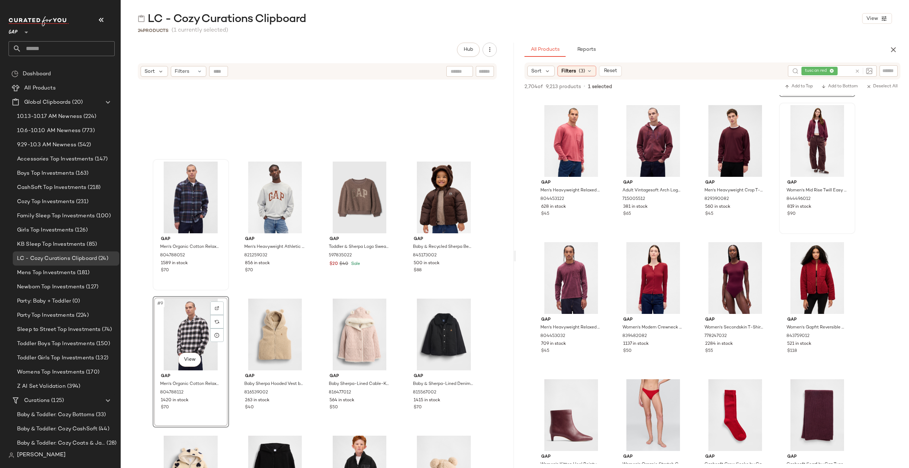
scroll to position [0, 0]
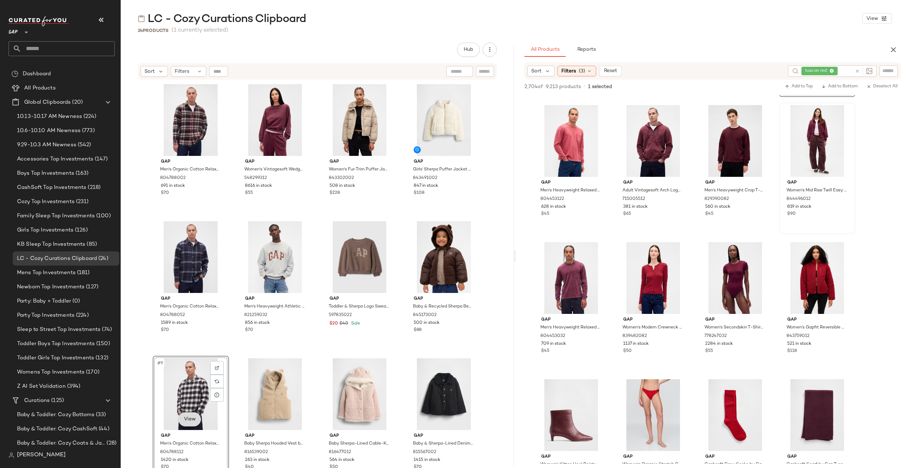
click at [186, 420] on body "GAP ** Dashboard All Products Global Clipboards (20) 10.13-10.17 AM Newness (22…" at bounding box center [454, 234] width 909 height 468
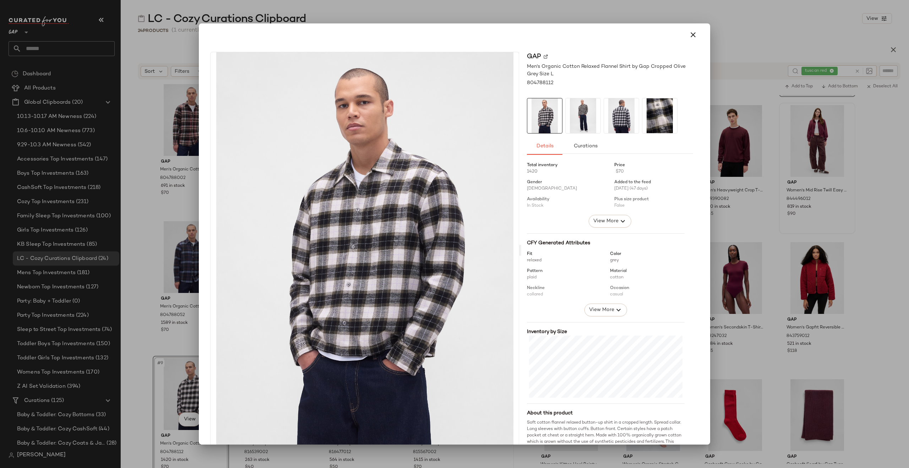
click at [653, 118] on img at bounding box center [659, 115] width 35 height 35
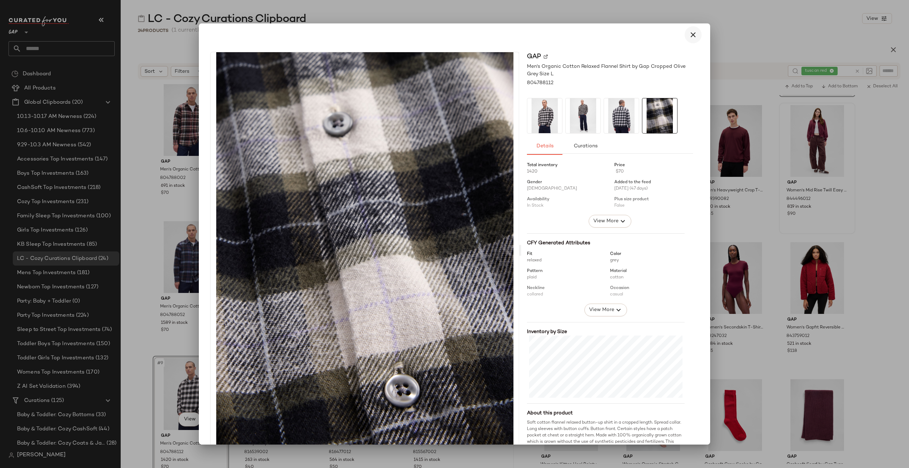
click at [690, 37] on icon "button" at bounding box center [693, 35] width 9 height 9
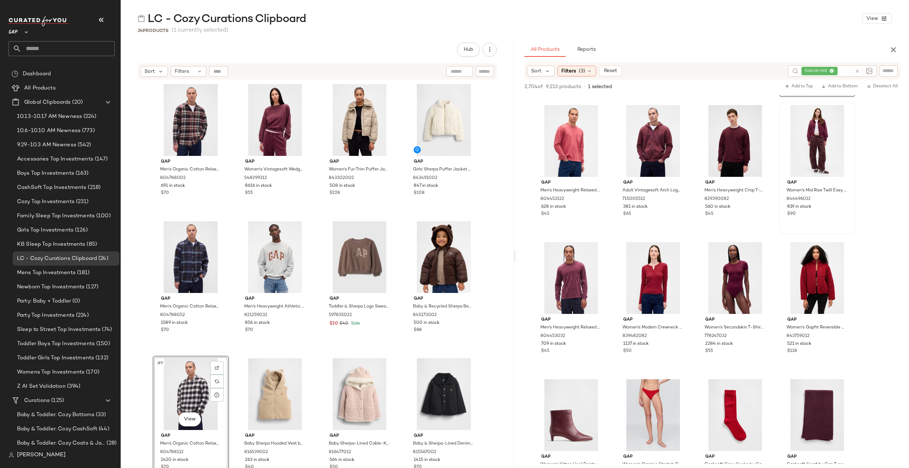
click at [856, 71] on icon at bounding box center [856, 71] width 5 height 5
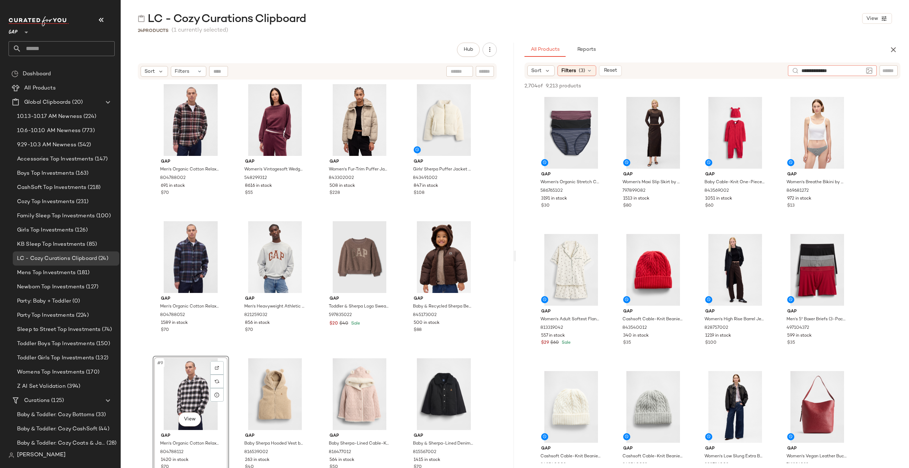
type input "**********"
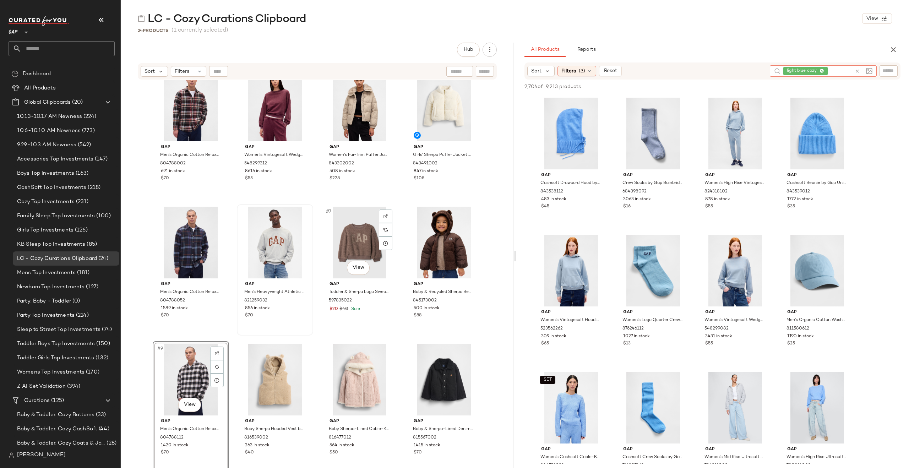
scroll to position [23, 0]
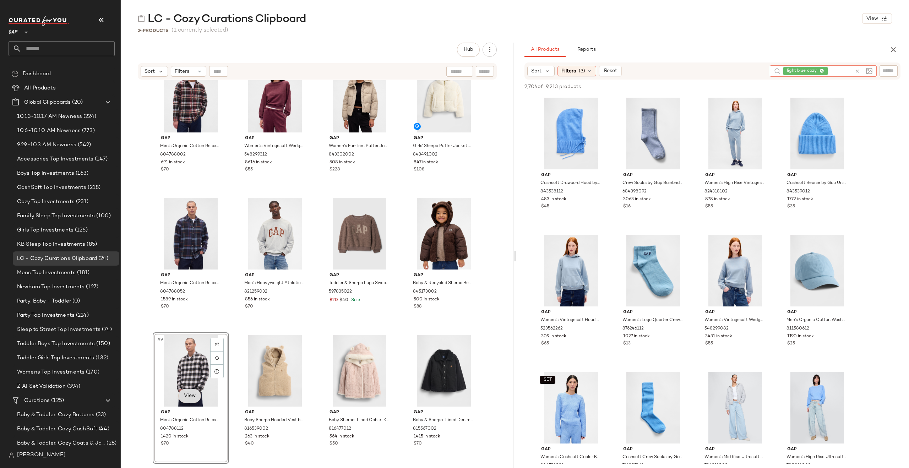
click at [190, 400] on body "GAP ** Dashboard All Products Global Clipboards (20) 10.13-10.17 AM Newness (22…" at bounding box center [454, 234] width 909 height 468
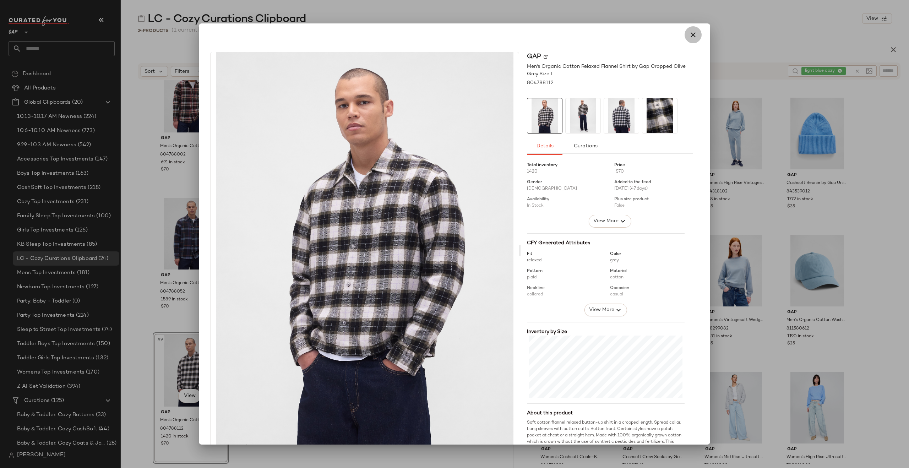
click at [689, 34] on icon "button" at bounding box center [693, 35] width 9 height 9
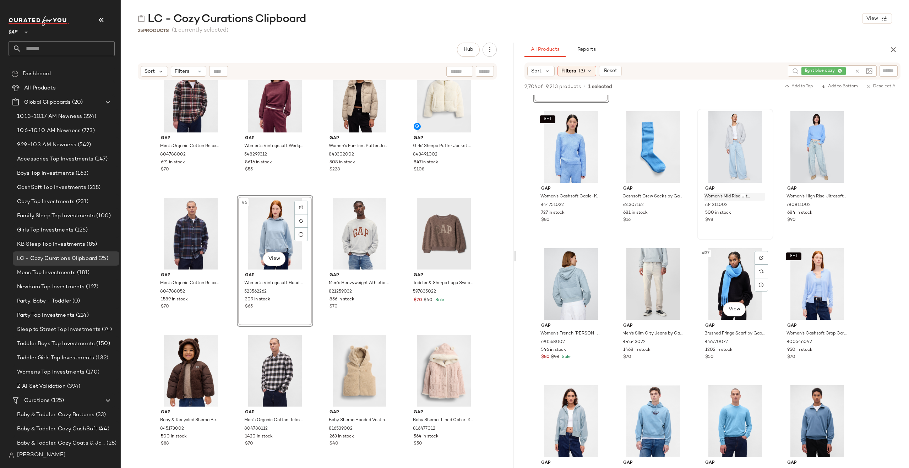
scroll to position [273, 0]
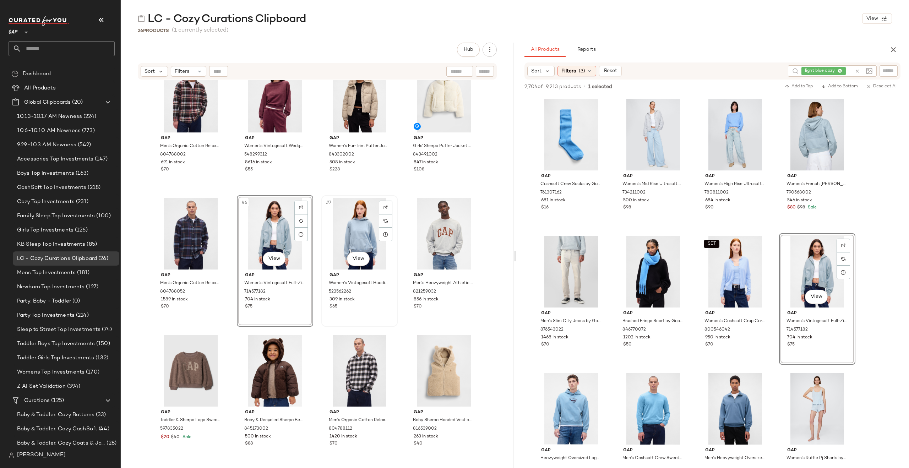
click at [324, 245] on div "#7 View" at bounding box center [359, 234] width 71 height 72
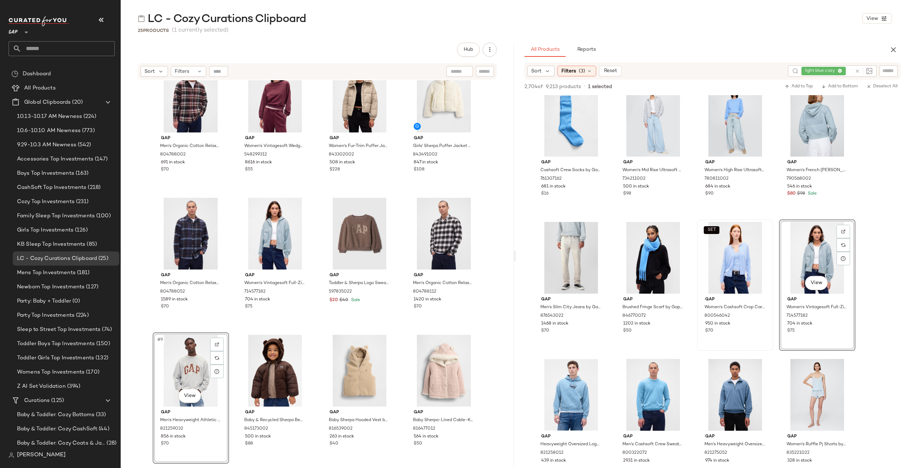
scroll to position [288, 0]
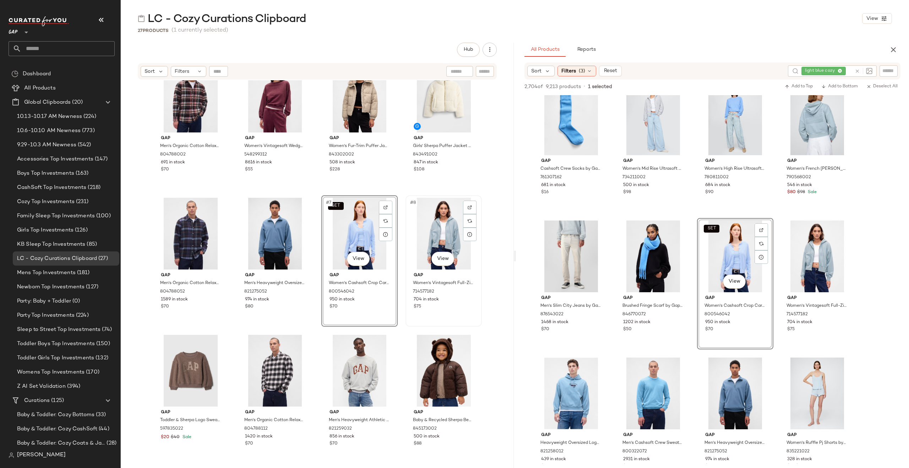
click at [460, 259] on div "#8 View" at bounding box center [443, 234] width 71 height 72
click at [377, 301] on div "950 in stock" at bounding box center [359, 299] width 60 height 6
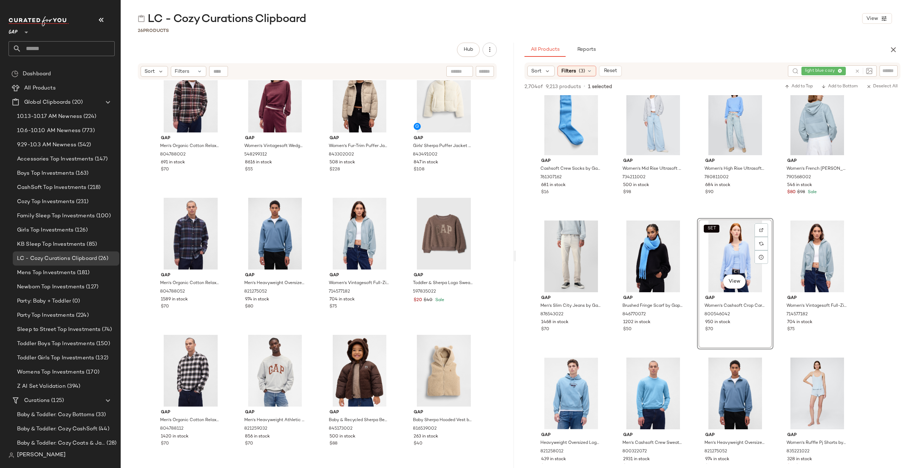
click at [858, 71] on icon at bounding box center [856, 71] width 5 height 5
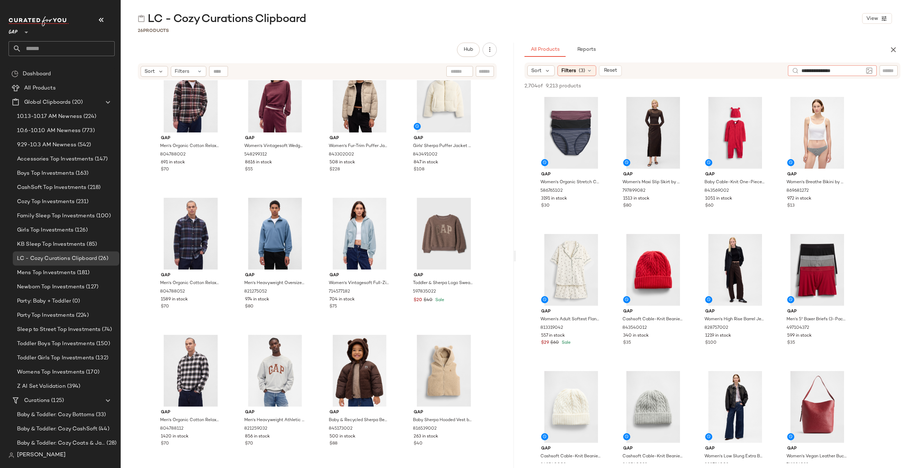
type input "**********"
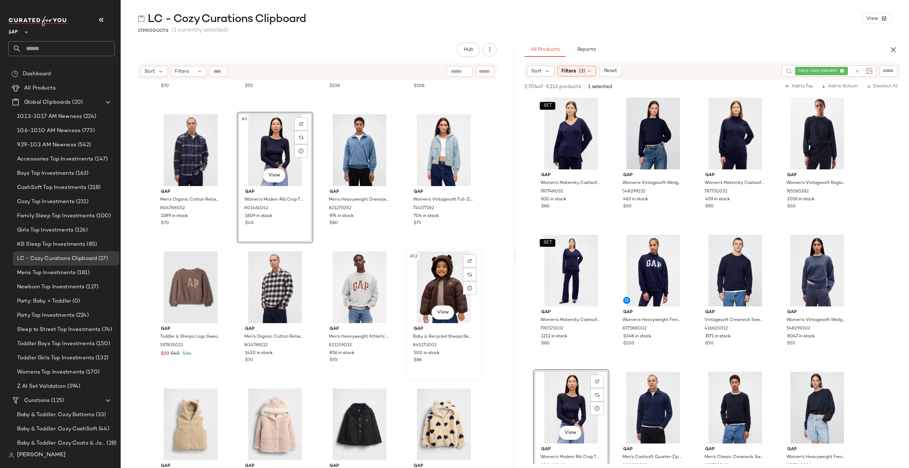
scroll to position [108, 0]
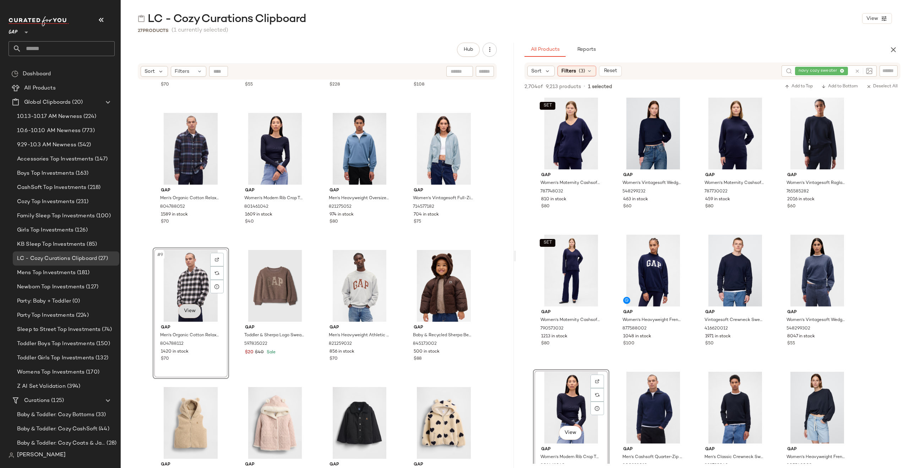
click at [182, 311] on body "GAP ** Dashboard All Products Global Clipboards (20) 10.13-10.17 AM Newness (22…" at bounding box center [454, 234] width 909 height 468
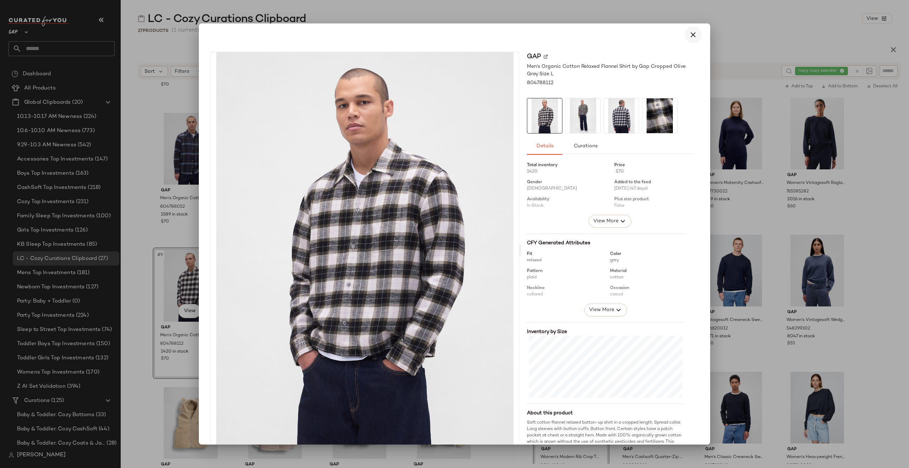
click at [687, 39] on button "button" at bounding box center [692, 34] width 17 height 17
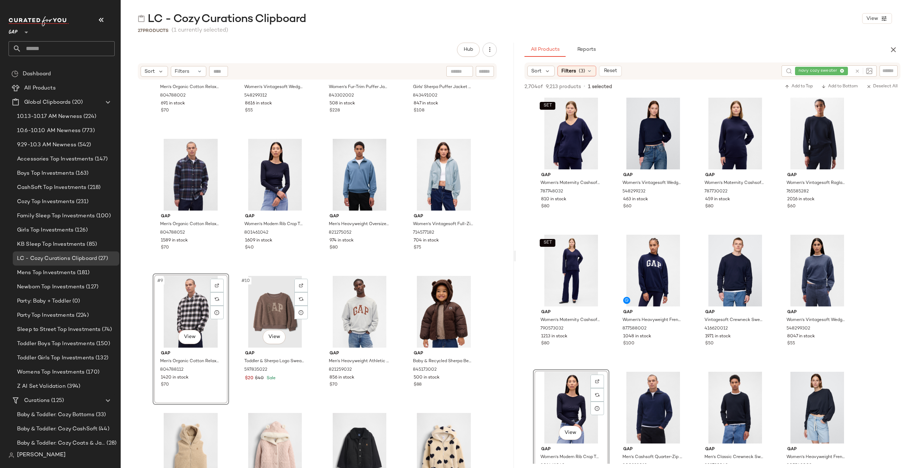
scroll to position [43, 0]
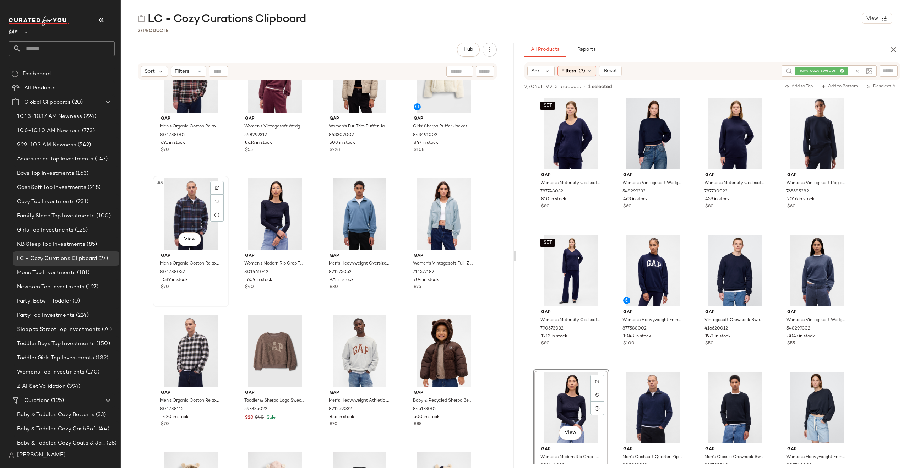
click at [190, 217] on div "#5 View" at bounding box center [190, 214] width 71 height 72
click at [187, 241] on body "GAP ** Dashboard All Products Global Clipboards (20) 10.13-10.17 AM Newness (22…" at bounding box center [454, 234] width 909 height 468
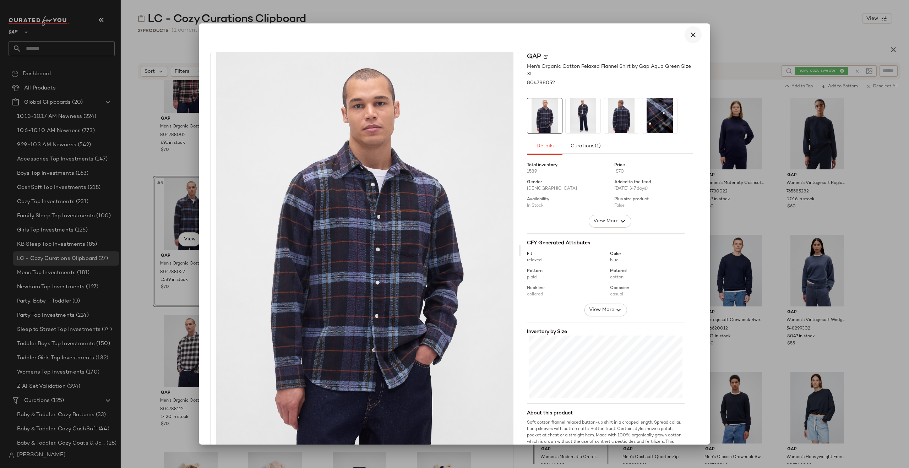
click at [691, 33] on icon "button" at bounding box center [693, 35] width 9 height 9
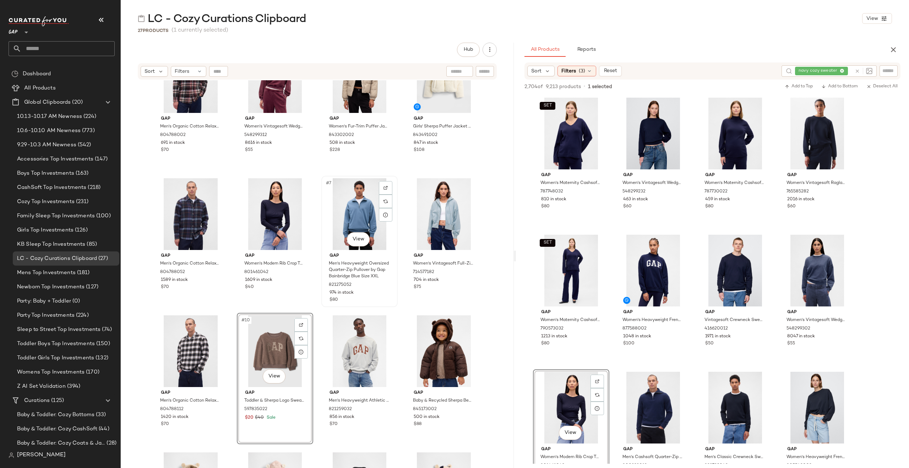
click at [369, 244] on div "#7 View" at bounding box center [359, 214] width 71 height 72
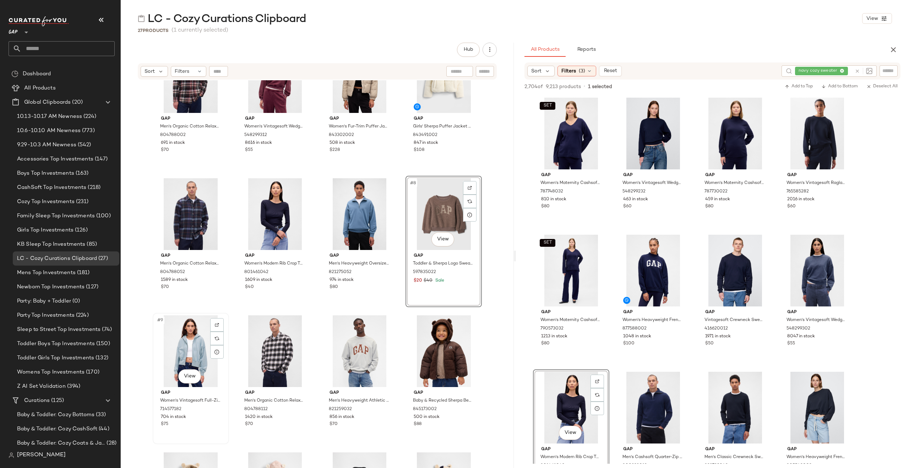
click at [206, 357] on div "#9 View" at bounding box center [190, 351] width 71 height 72
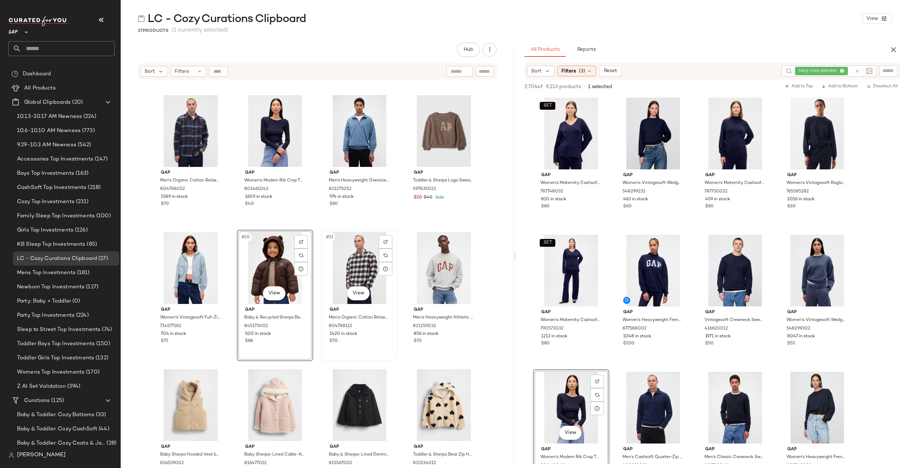
scroll to position [129, 0]
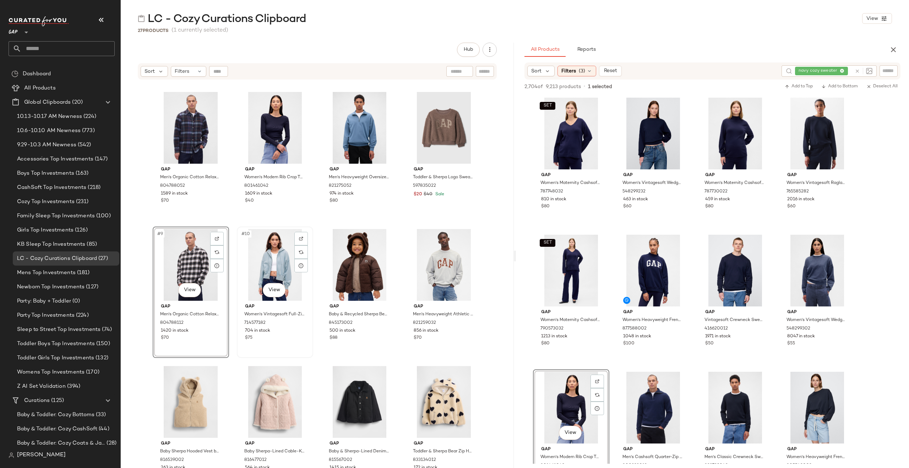
click at [245, 270] on div "#10 View" at bounding box center [274, 265] width 71 height 72
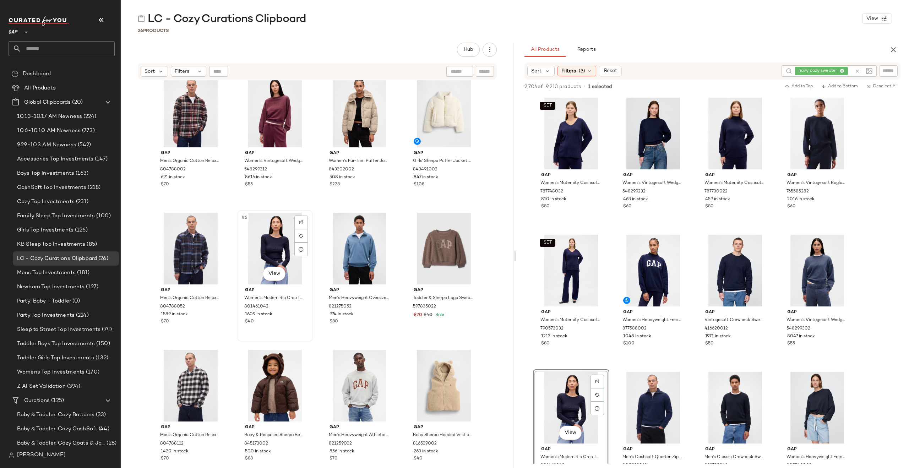
scroll to position [3, 0]
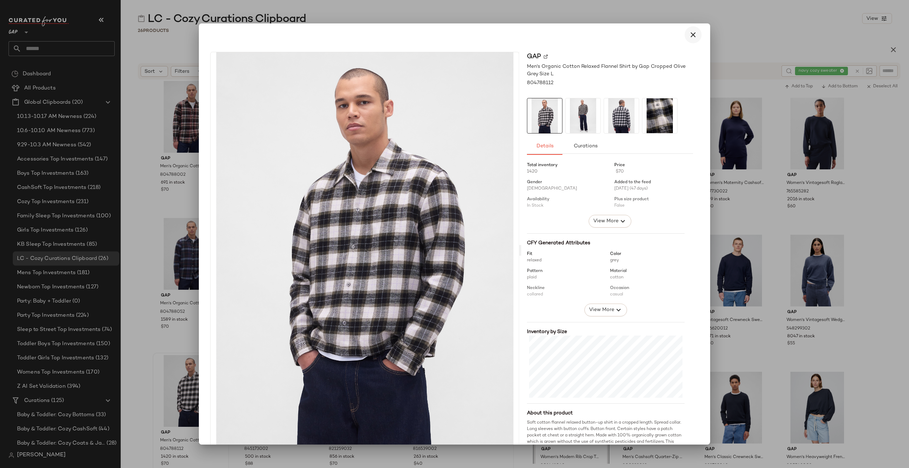
click at [689, 34] on icon "button" at bounding box center [693, 35] width 9 height 9
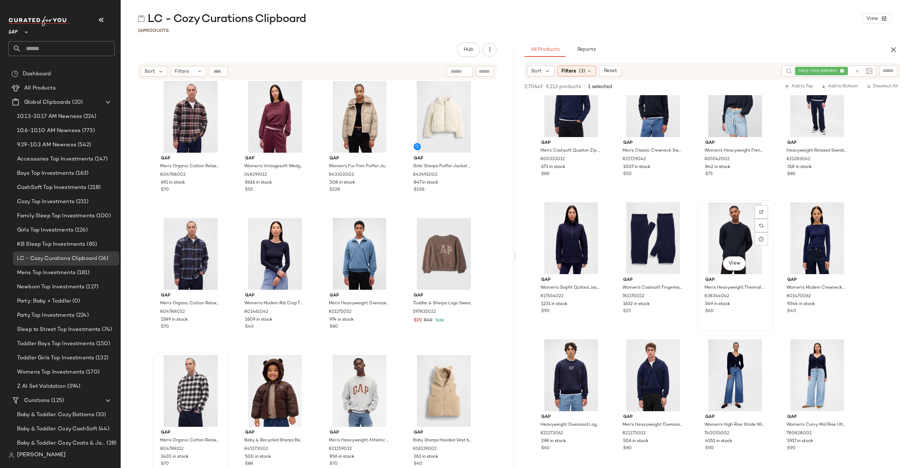
scroll to position [312, 0]
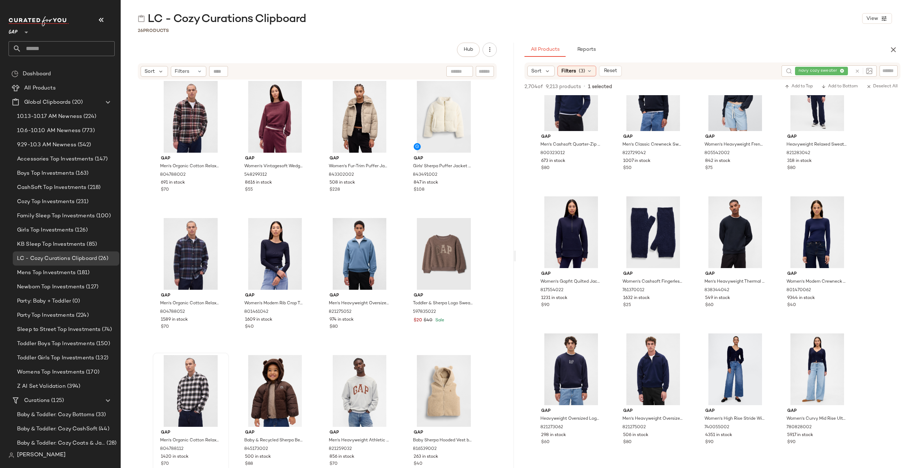
click at [855, 71] on icon at bounding box center [856, 71] width 5 height 5
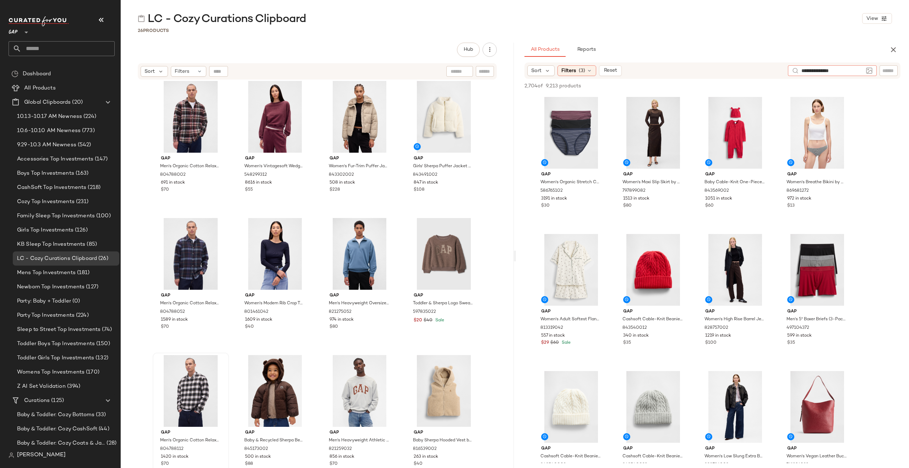
type input "**********"
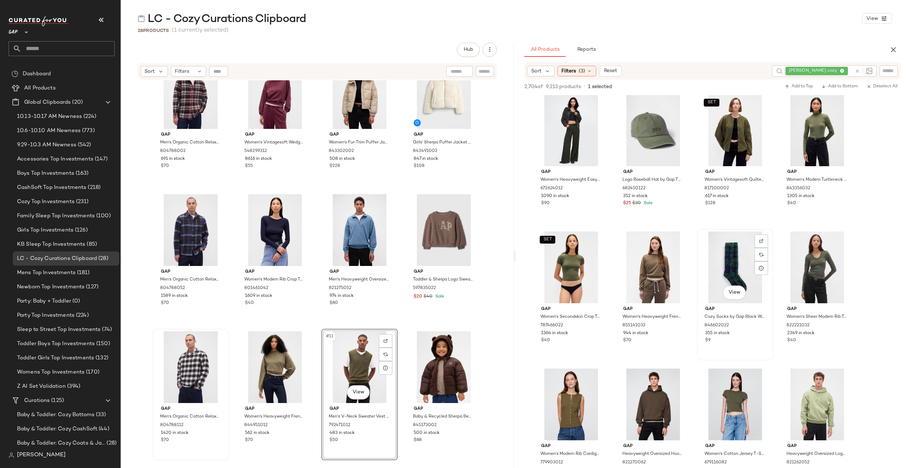
scroll to position [998, 0]
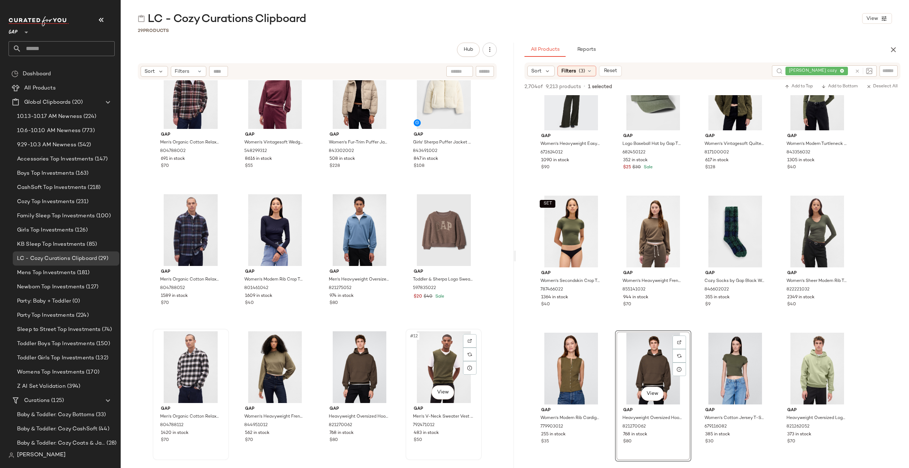
click at [471, 399] on div "#12 View" at bounding box center [443, 367] width 71 height 72
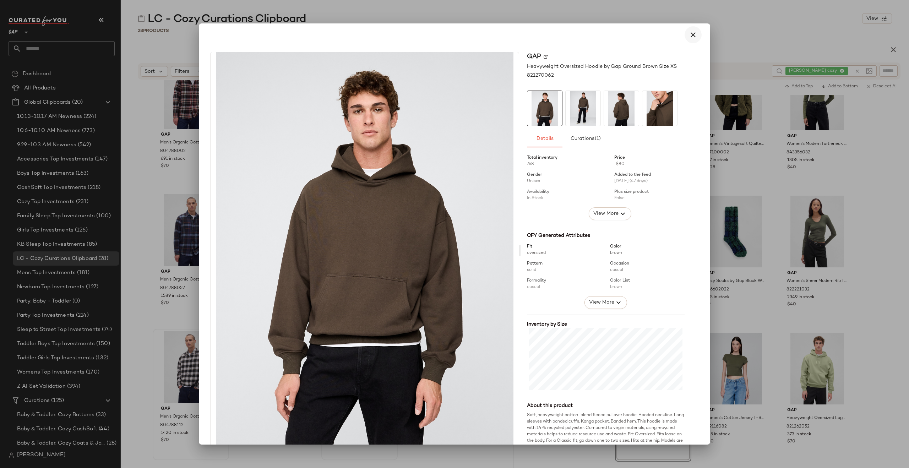
click at [691, 36] on icon "button" at bounding box center [693, 35] width 9 height 9
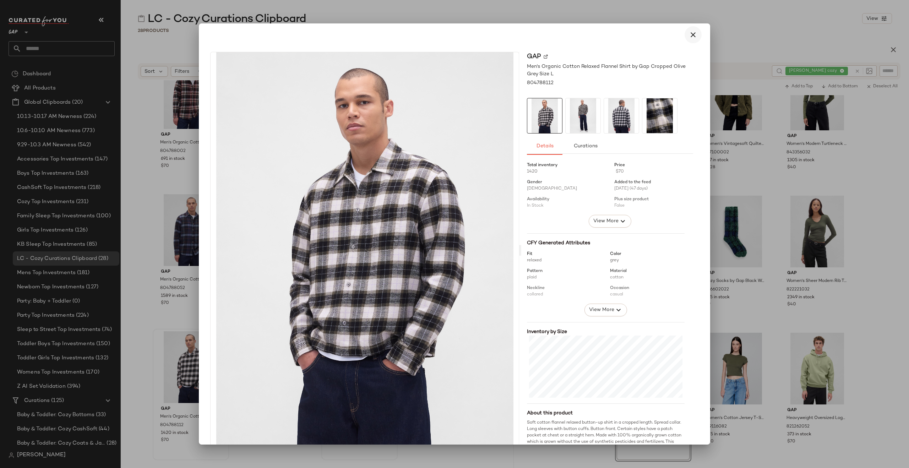
click at [690, 35] on icon "button" at bounding box center [693, 35] width 9 height 9
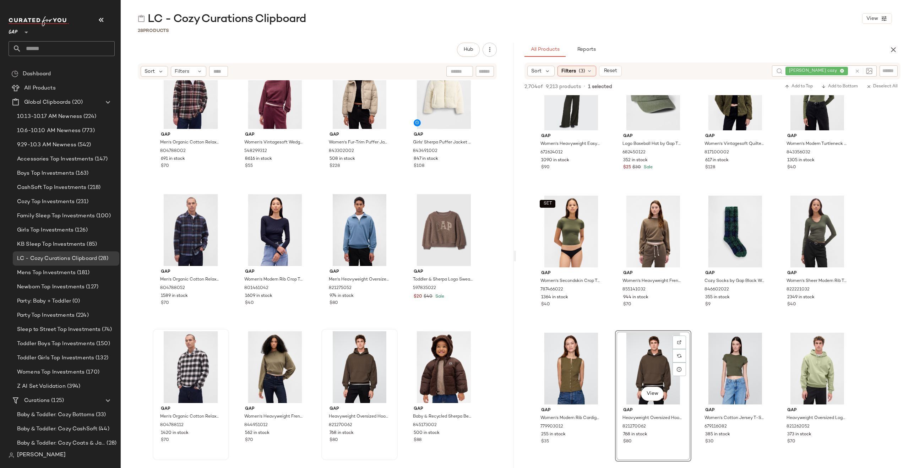
click at [854, 70] on icon at bounding box center [856, 71] width 5 height 5
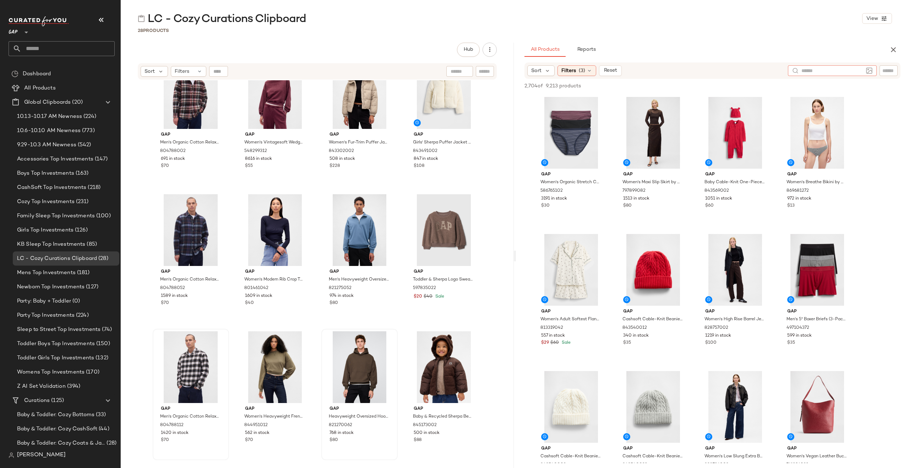
type input "*"
type input "**********"
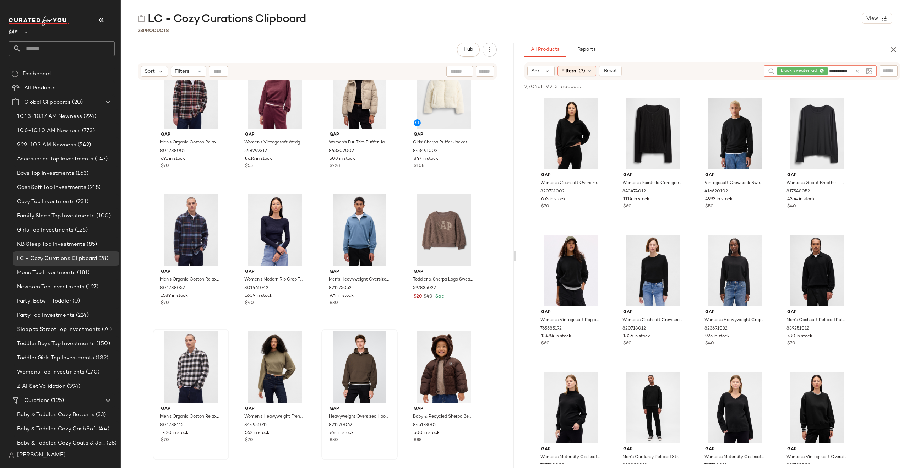
scroll to position [0, 2]
type input "********"
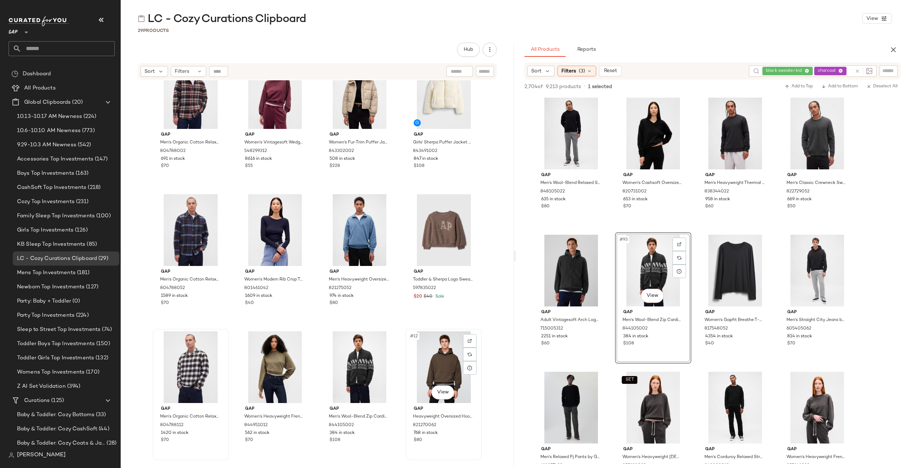
click at [422, 357] on div "#12 View" at bounding box center [443, 367] width 71 height 72
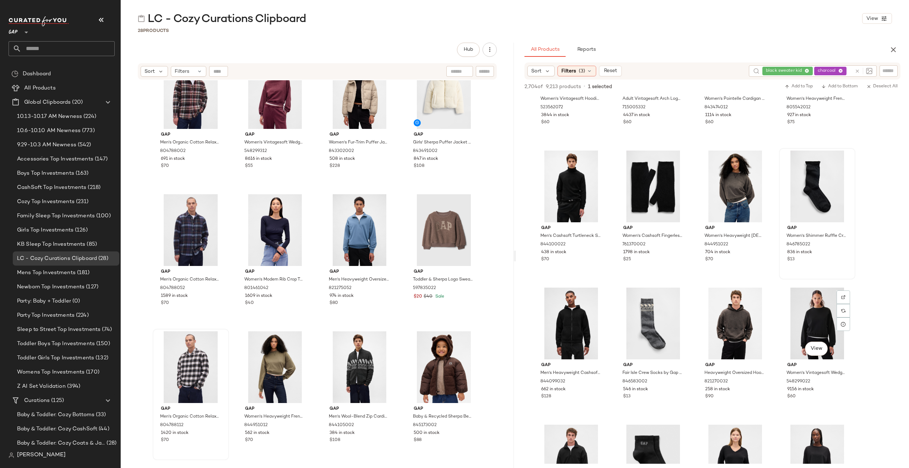
scroll to position [1312, 0]
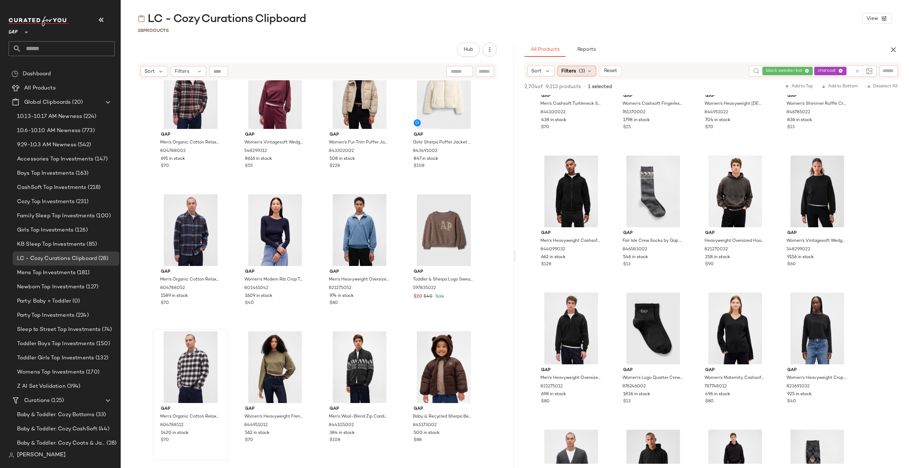
click at [579, 72] on span "(3)" at bounding box center [582, 70] width 6 height 7
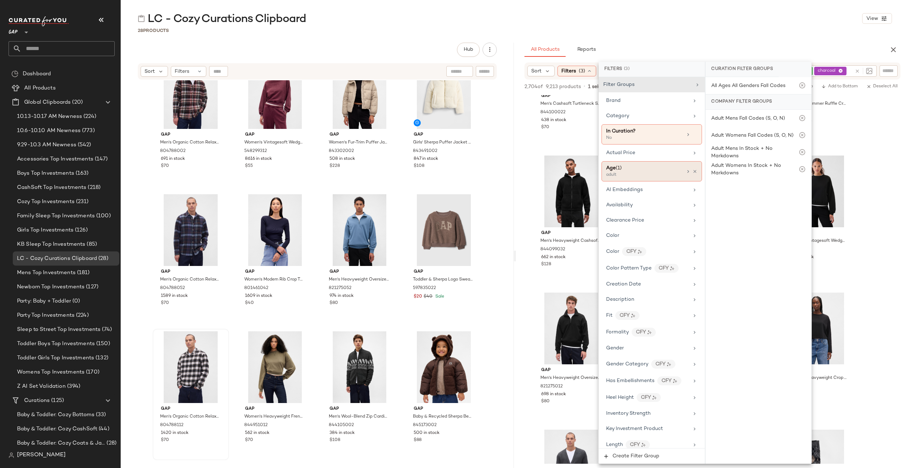
click at [686, 171] on icon at bounding box center [688, 172] width 6 height 6
click at [715, 136] on div "child" at bounding box center [758, 138] width 106 height 17
click at [715, 121] on div "adult" at bounding box center [758, 121] width 106 height 17
click at [718, 24] on div "LC - Cozy Curations Clipboard View" at bounding box center [515, 18] width 788 height 14
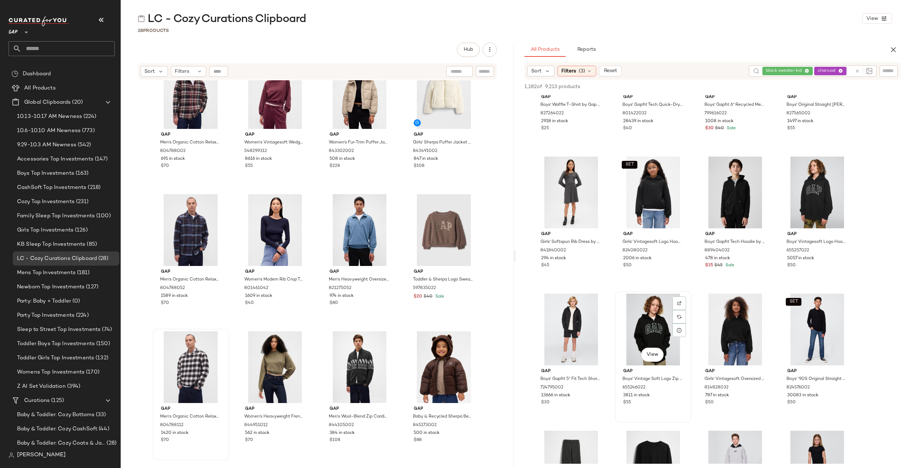
scroll to position [1004, 0]
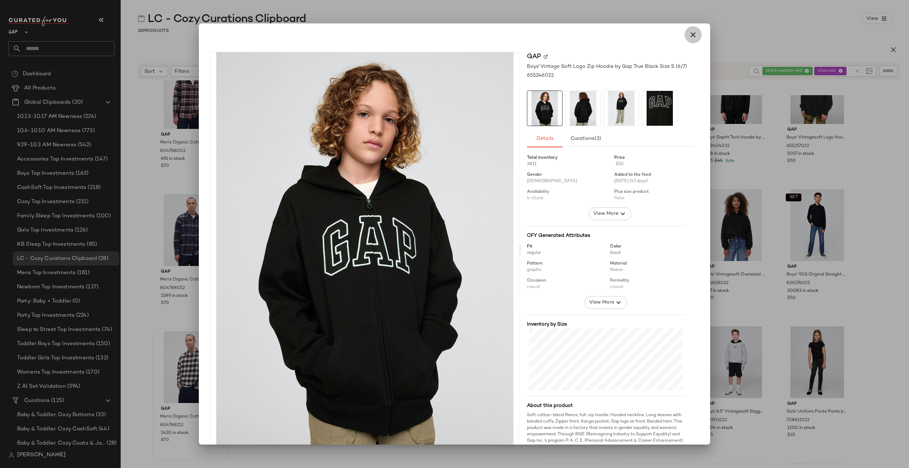
click at [690, 34] on icon "button" at bounding box center [693, 35] width 9 height 9
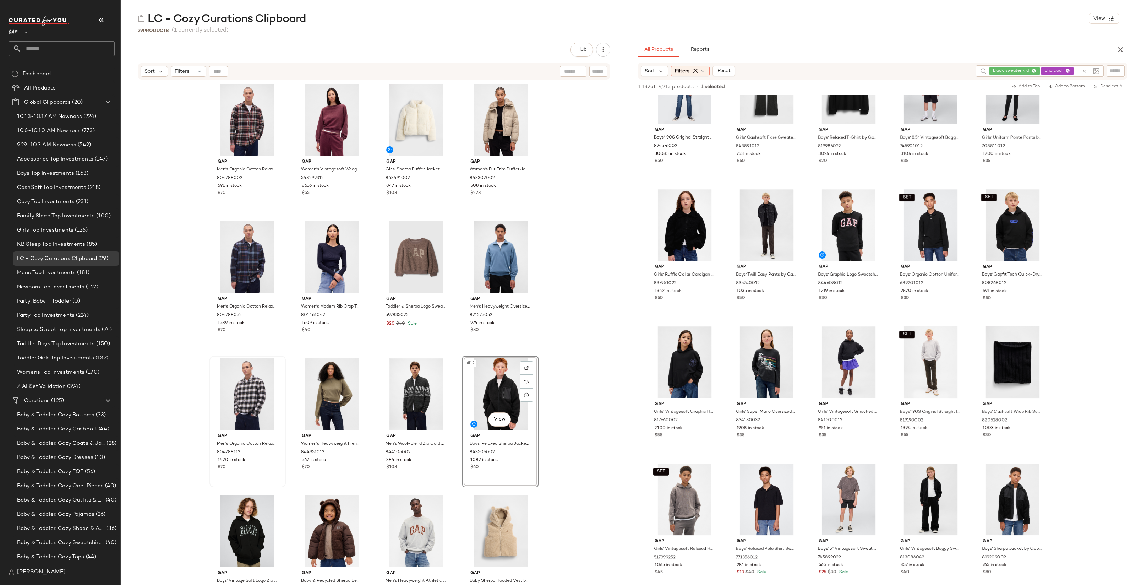
click at [545, 467] on div "Gap Men's Organic Cotton Relaxed Flannel Shirt by Gap Burgundy Plaid Size M 804…" at bounding box center [374, 342] width 507 height 524
click at [609, 421] on div "Gap Men's Organic Cotton Relaxed Flannel Shirt by Gap Burgundy Plaid Size M 804…" at bounding box center [374, 342] width 507 height 524
click at [552, 466] on div "Gap Men's Organic Cotton Relaxed Flannel Shirt by Gap Burgundy Plaid Size M 804…" at bounding box center [374, 342] width 507 height 524
click at [540, 467] on div "Gap Men's Organic Cotton Relaxed Flannel Shirt by Gap Burgundy Plaid Size M 804…" at bounding box center [374, 342] width 507 height 524
